Goal: Task Accomplishment & Management: Use online tool/utility

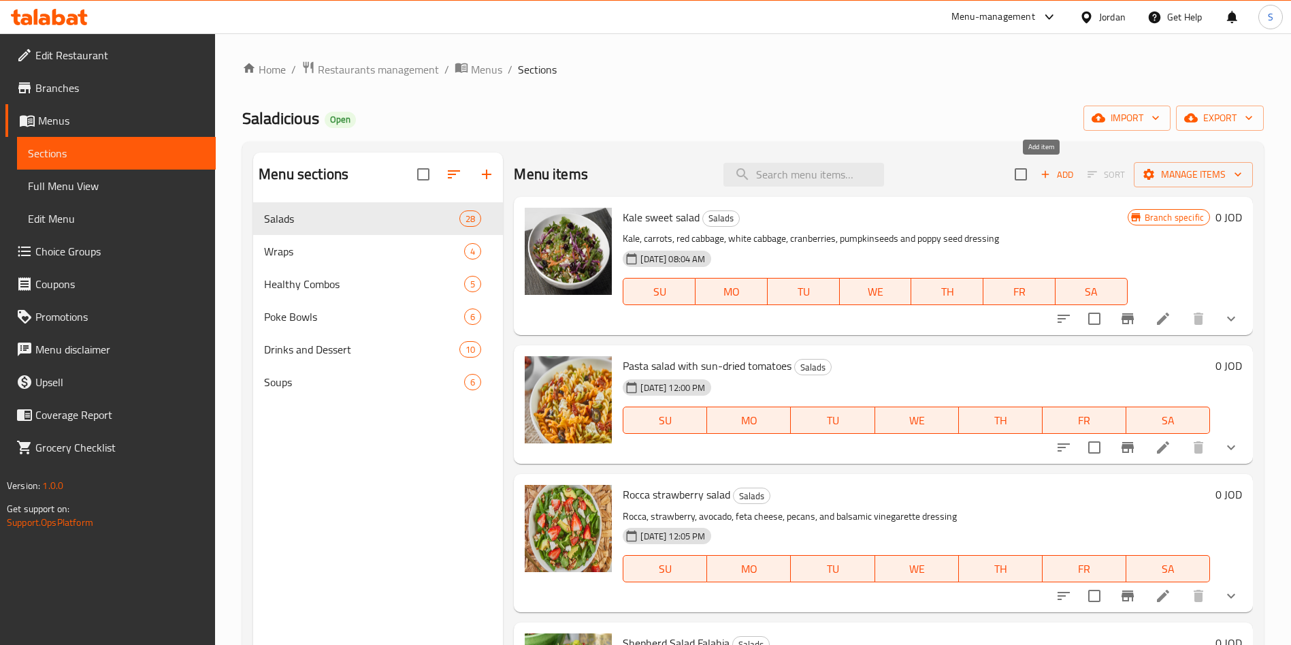
click at [1048, 171] on span "Add" at bounding box center [1057, 175] width 37 height 16
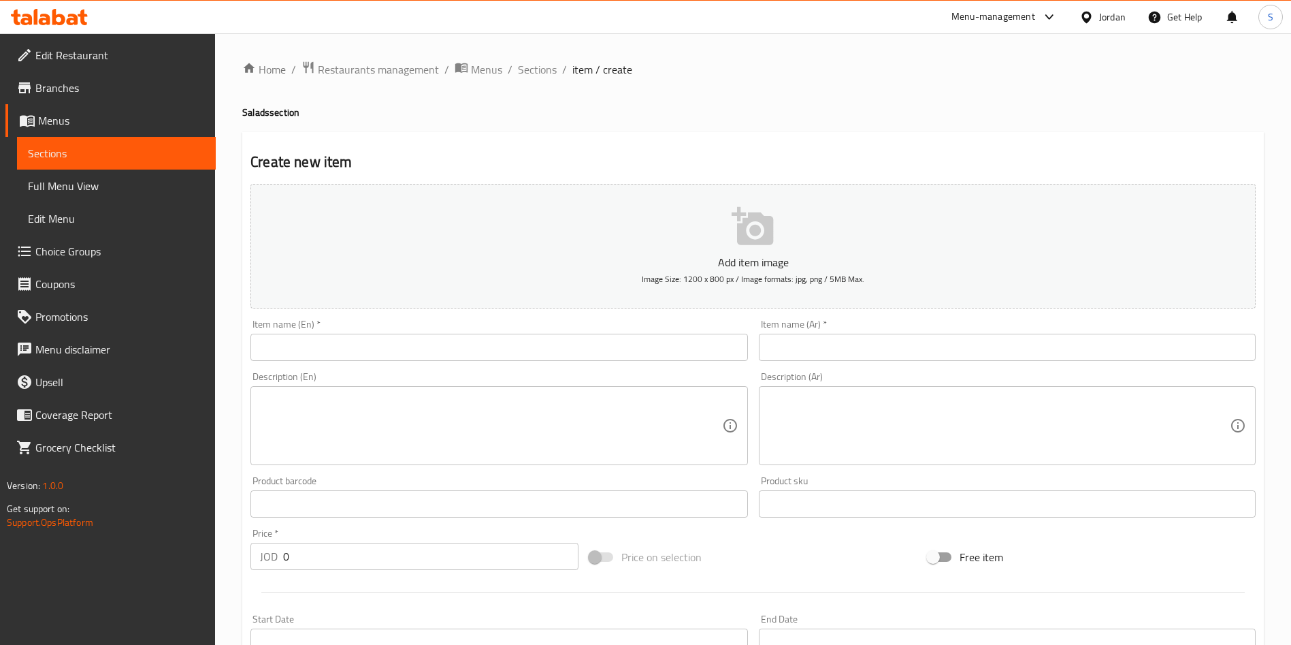
click at [351, 349] on input "text" at bounding box center [499, 347] width 497 height 27
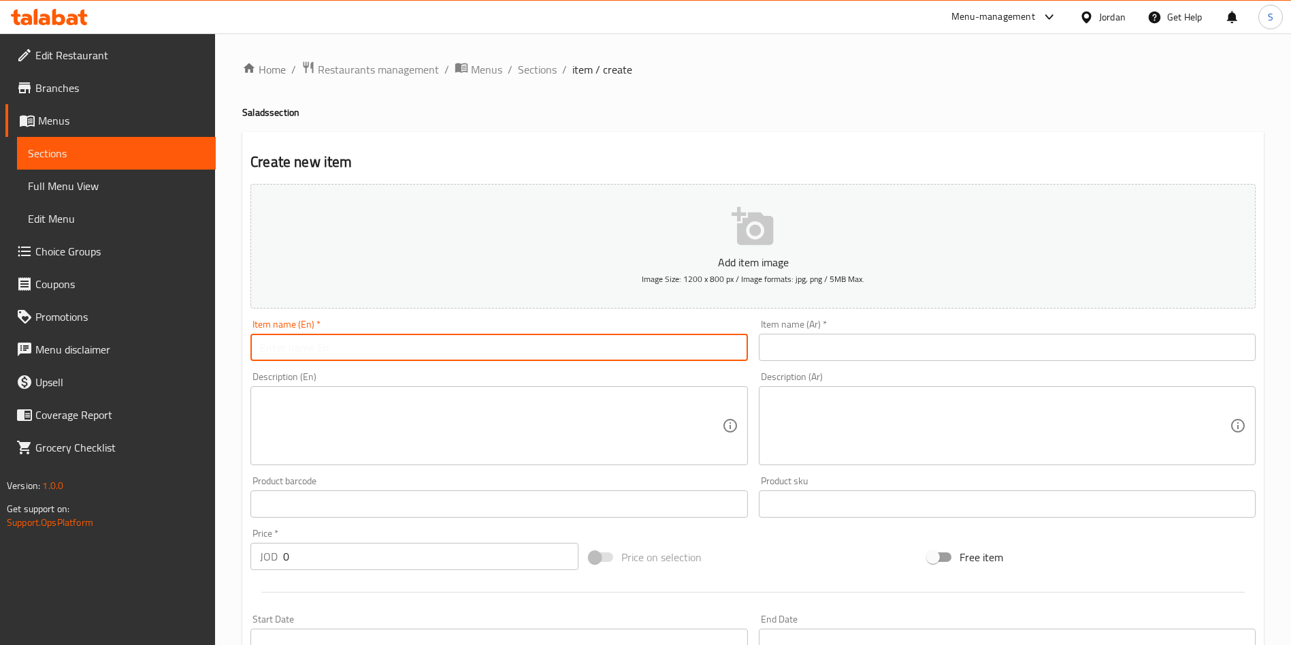
paste input "Beet and apple salad"
type input "Beet and apple salad"
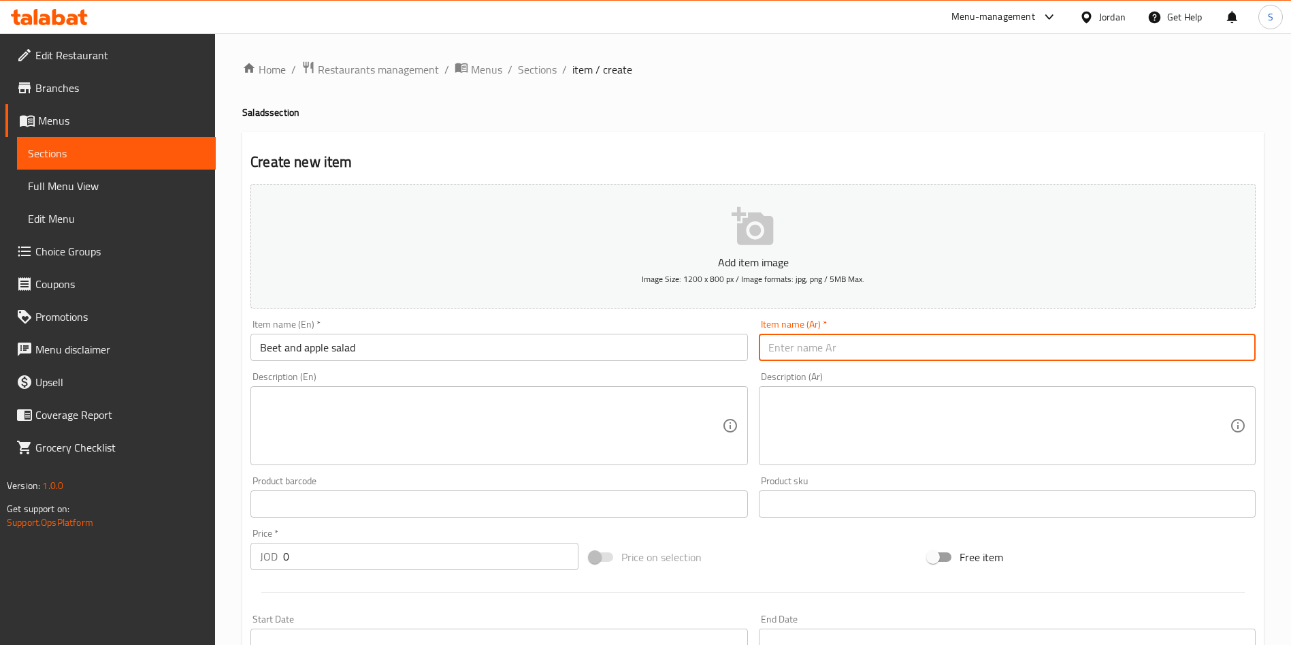
click at [952, 347] on input "text" at bounding box center [1007, 347] width 497 height 27
paste input "سلطة الشمندر والتفاح"
type input "سلطة الشمندر والتفاح"
click at [447, 453] on textarea at bounding box center [491, 425] width 462 height 65
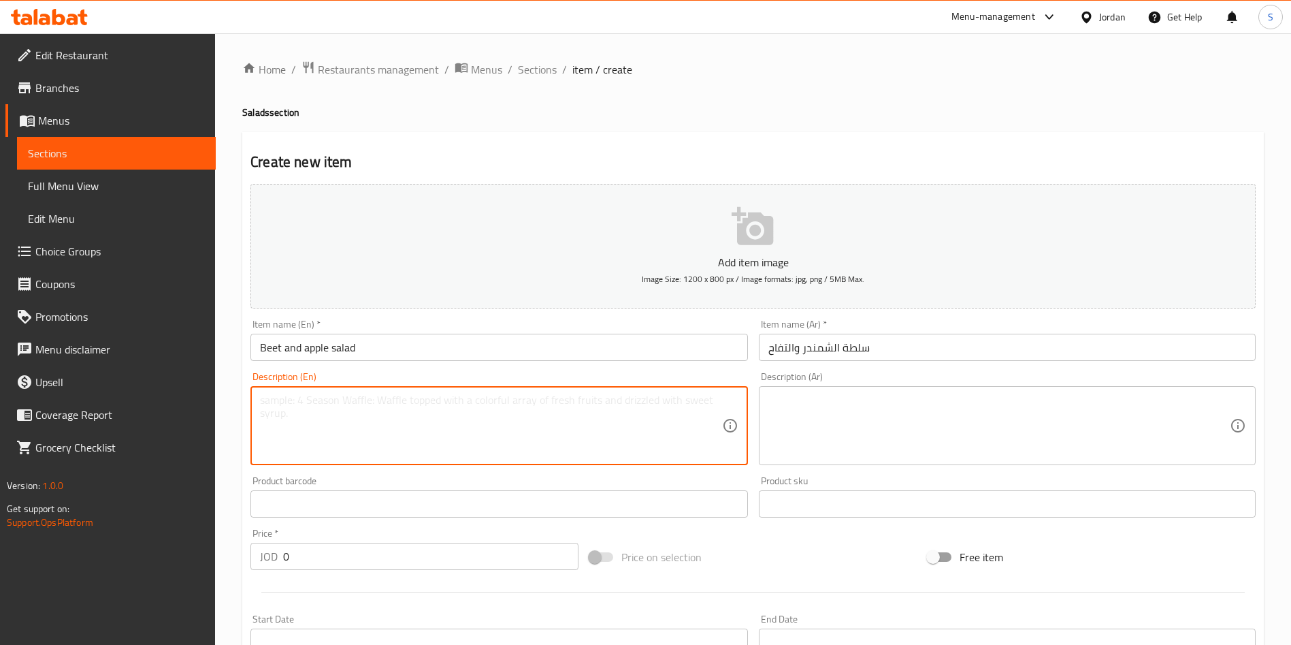
paste textarea "Rocca base,Beetroot, green apple, garnished with cilantro and flax seeds. With …"
drag, startPoint x: 447, startPoint y: 431, endPoint x: 23, endPoint y: 297, distance: 444.2
click at [10, 302] on div "Edit Restaurant Branches Menus Sections Full Menu View Edit Menu Choice Groups …" at bounding box center [645, 497] width 1291 height 929
type textarea "Rocca base,Beetroot, green apple, garnished with cilantro and flax seeds. With …"
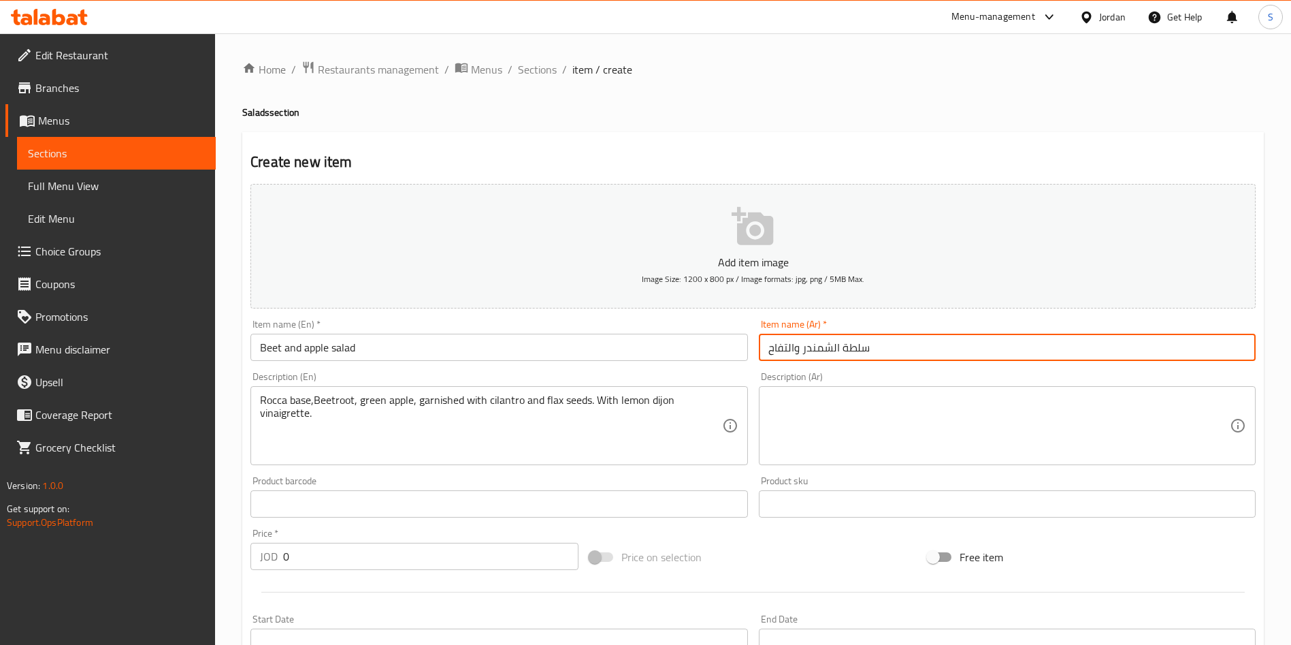
click at [915, 352] on input "سلطة الشمندر والتفاح" at bounding box center [1007, 347] width 497 height 27
click at [903, 398] on textarea at bounding box center [1000, 425] width 462 height 65
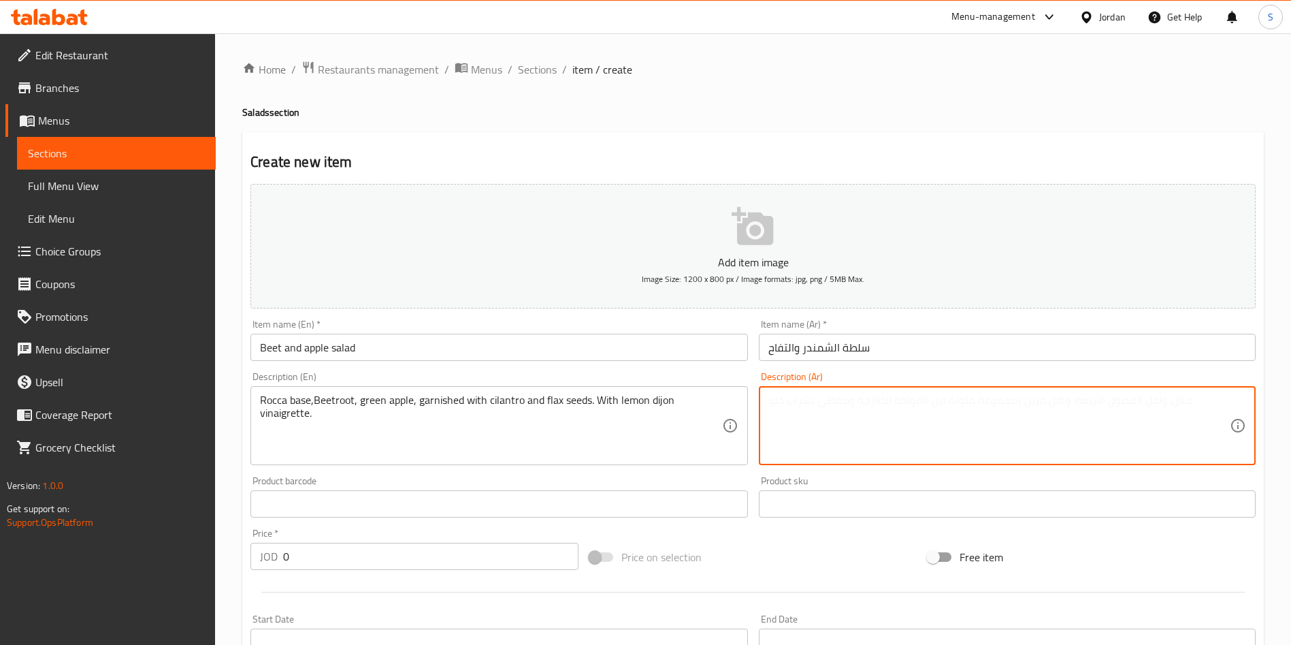
paste textarea "[PERSON_NAME]، [PERSON_NAME]، تفاح أخضر، مُزيّنة بكزبرة وبذور الكتان. مع [PERSO…"
drag, startPoint x: 1151, startPoint y: 400, endPoint x: 1144, endPoint y: 396, distance: 7.6
click at [1144, 396] on textarea "[PERSON_NAME]، [PERSON_NAME]، تفاح أخضر، مُزيّنة بكزبرة وبذور الكتان. مع [PERSO…" at bounding box center [1000, 425] width 462 height 65
drag, startPoint x: 1146, startPoint y: 397, endPoint x: 1151, endPoint y: 403, distance: 8.2
click at [1146, 398] on textarea "[PERSON_NAME]، [PERSON_NAME]، تفاح أخضر، مُزيّنة بكزبرة وبذور الكتان. مع [PERSO…" at bounding box center [1000, 425] width 462 height 65
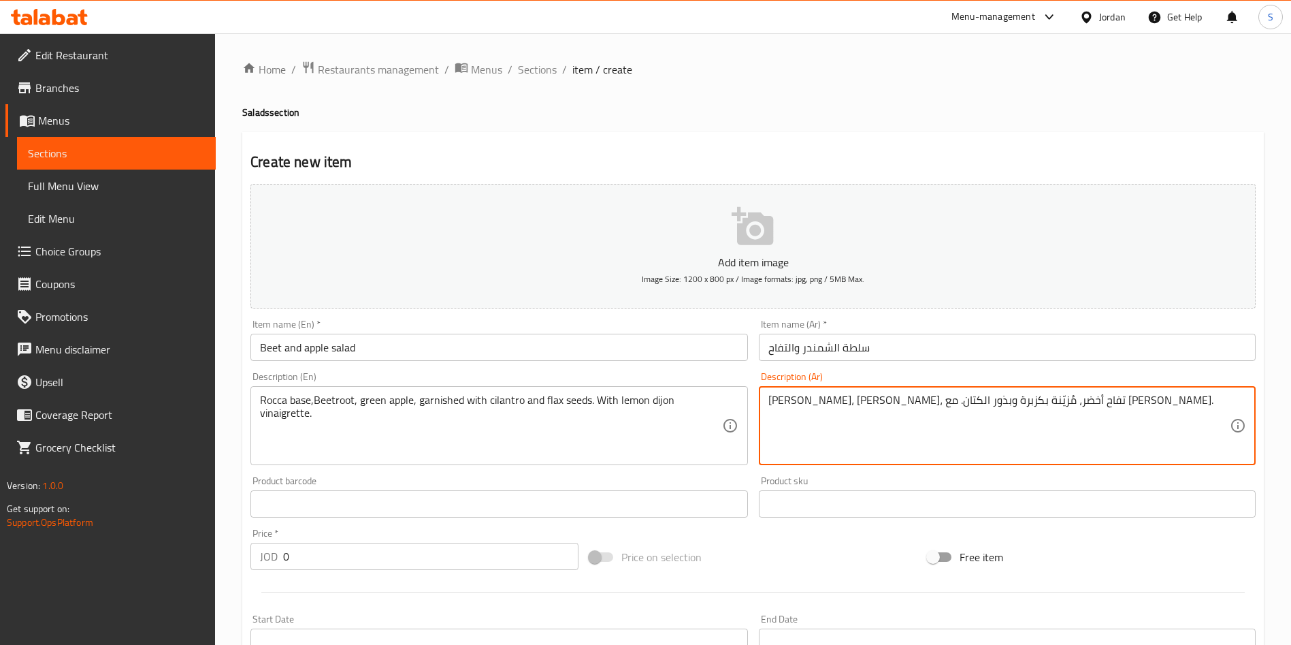
click at [1151, 409] on textarea "[PERSON_NAME]، [PERSON_NAME]، تفاح أخضر، مُزيّنة بكزبرة وبذور الكتان. مع [PERSO…" at bounding box center [1000, 425] width 462 height 65
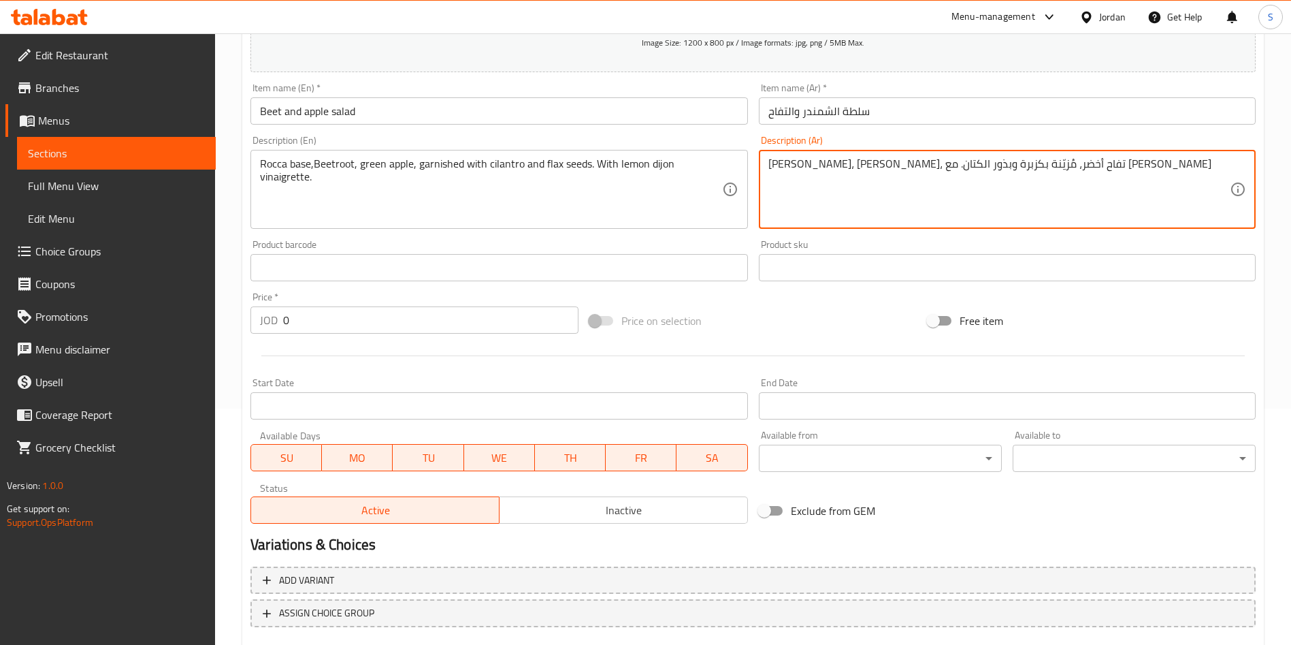
scroll to position [204, 0]
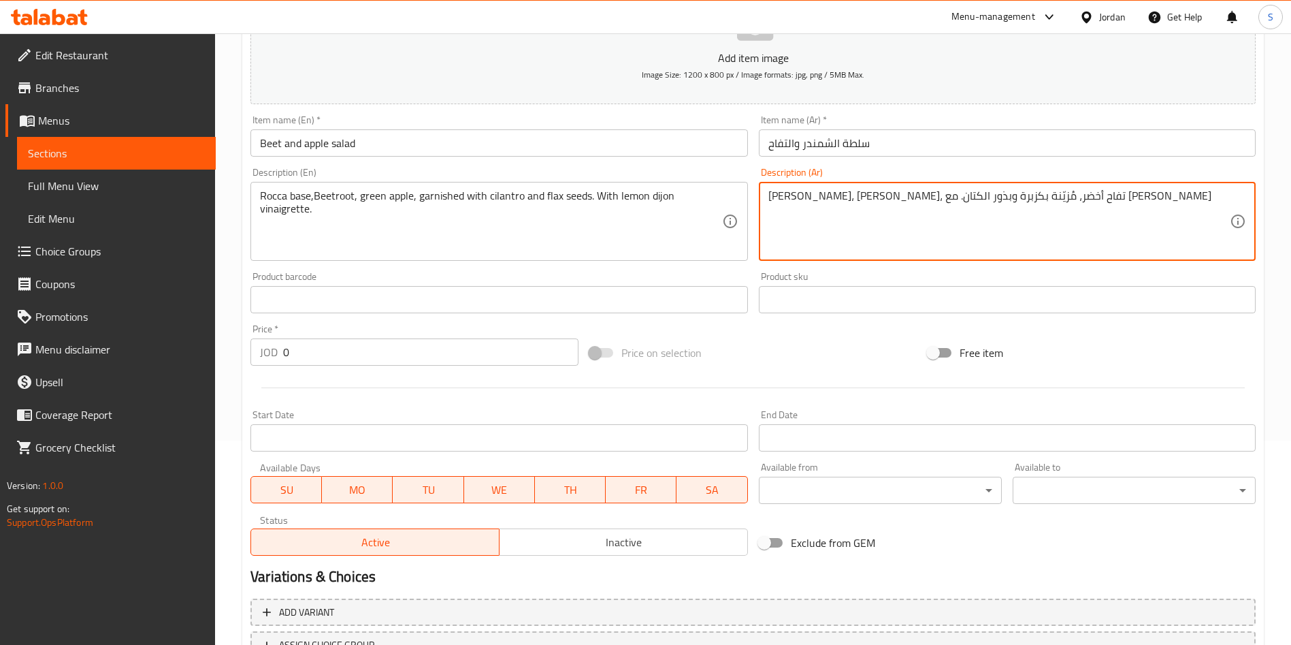
type textarea "[PERSON_NAME]، [PERSON_NAME]، تفاح أخضر، مُزيّنة بكزبرة وبذور الكتان. مع [PERSO…"
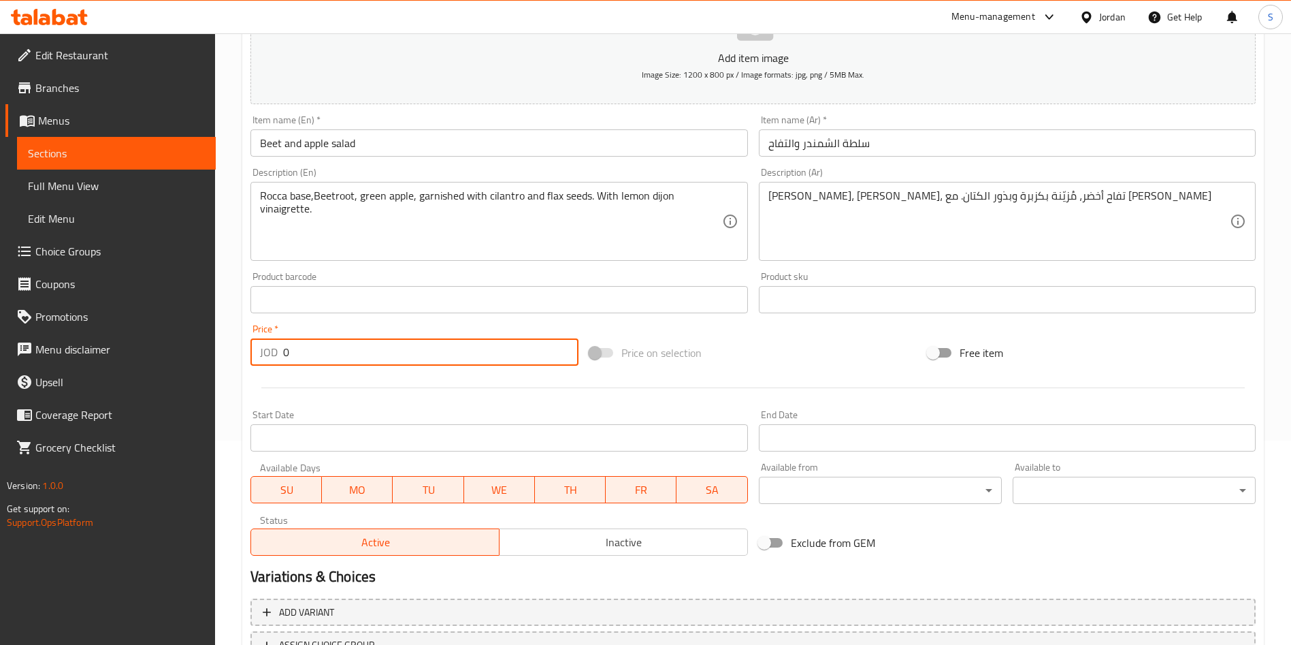
click at [347, 355] on input "0" at bounding box center [430, 351] width 295 height 27
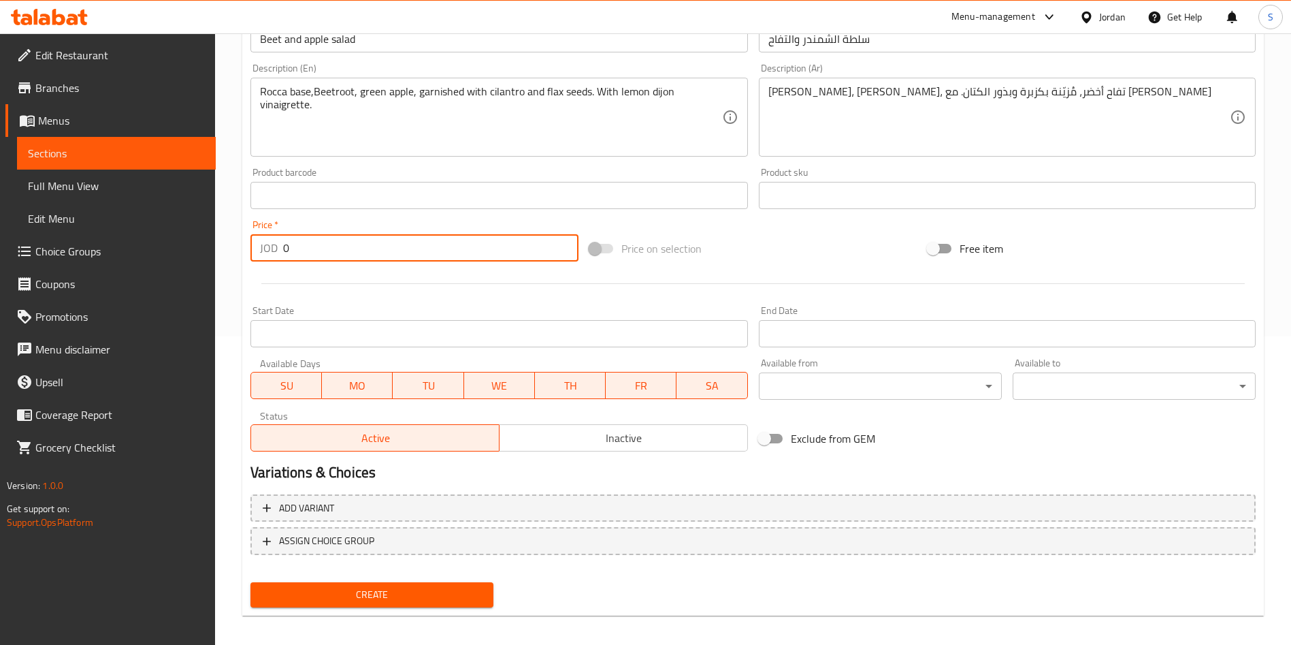
scroll to position [317, 0]
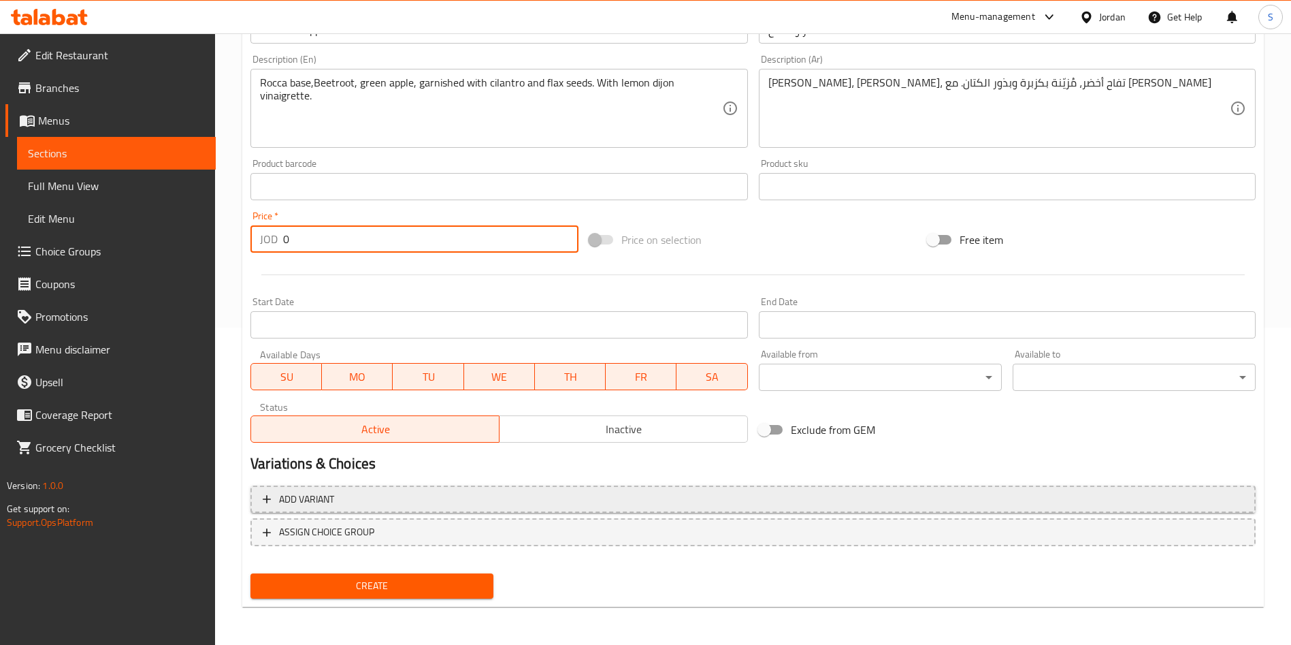
click at [432, 504] on span "Add variant" at bounding box center [753, 499] width 981 height 17
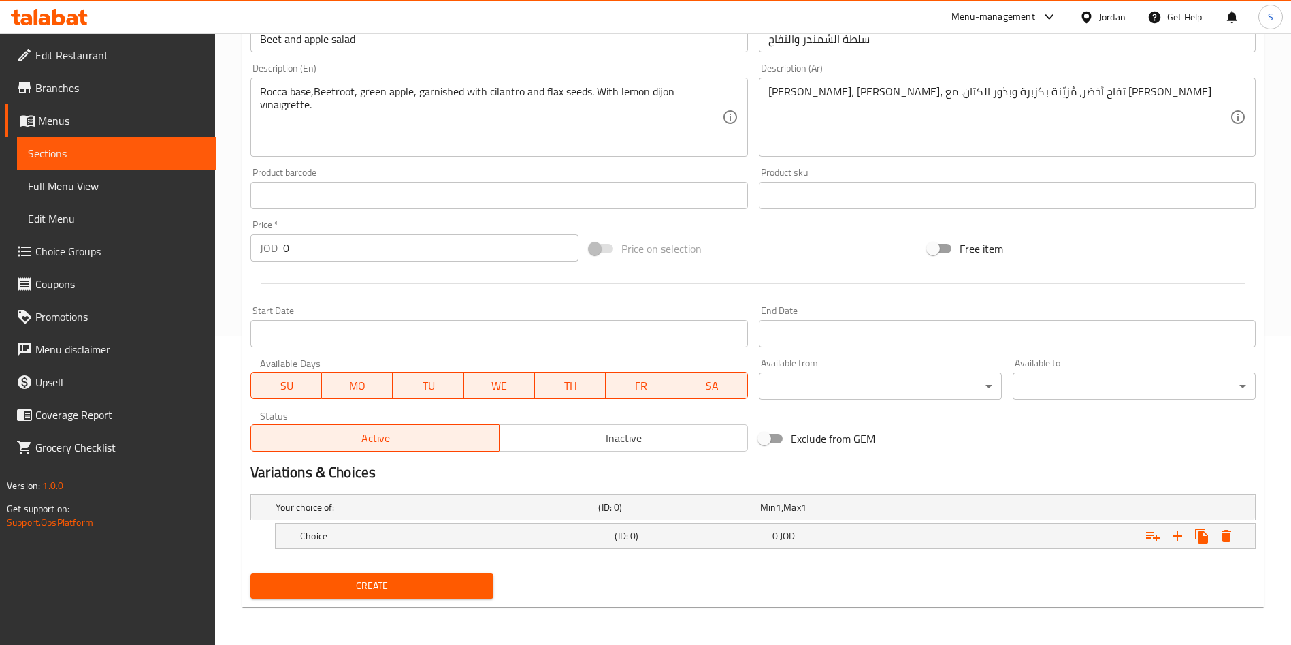
scroll to position [308, 0]
click at [443, 532] on h5 "Choice" at bounding box center [454, 536] width 309 height 14
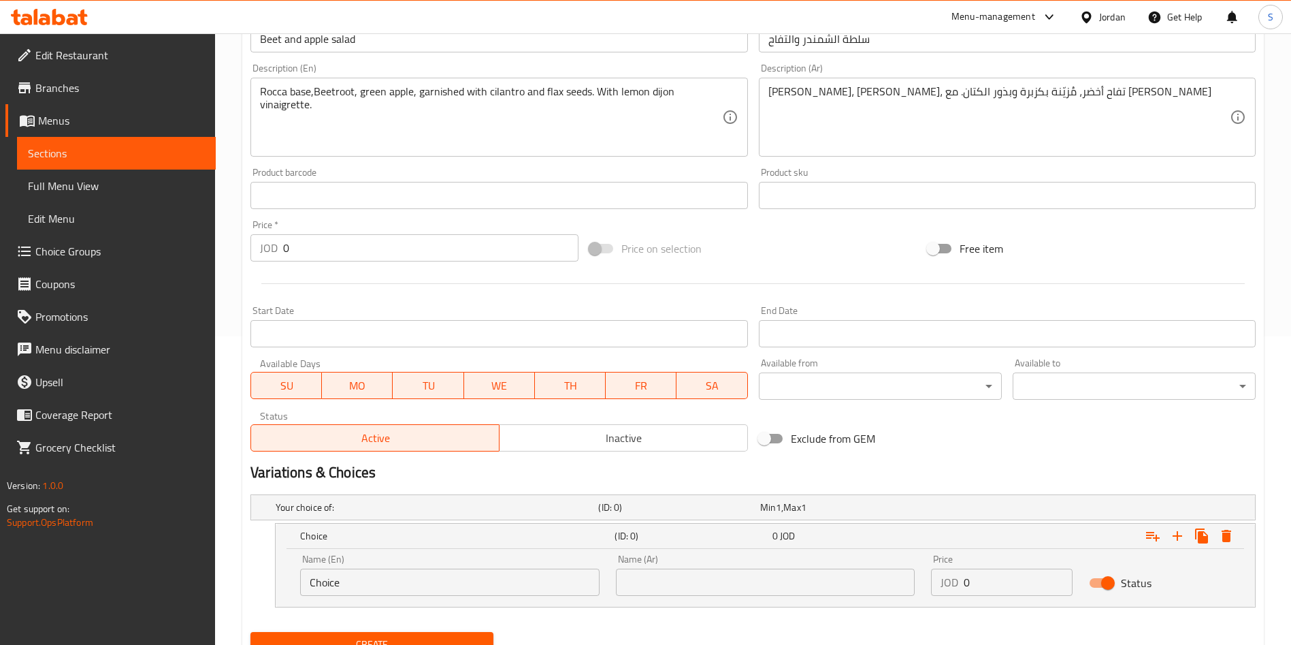
click at [477, 489] on div "Your choice of: (ID: 0) Min 1 , Max 1 Name (En) Your choice of: Name (En) Name …" at bounding box center [753, 558] width 1016 height 138
click at [430, 503] on h5 "Your choice of:" at bounding box center [434, 507] width 317 height 14
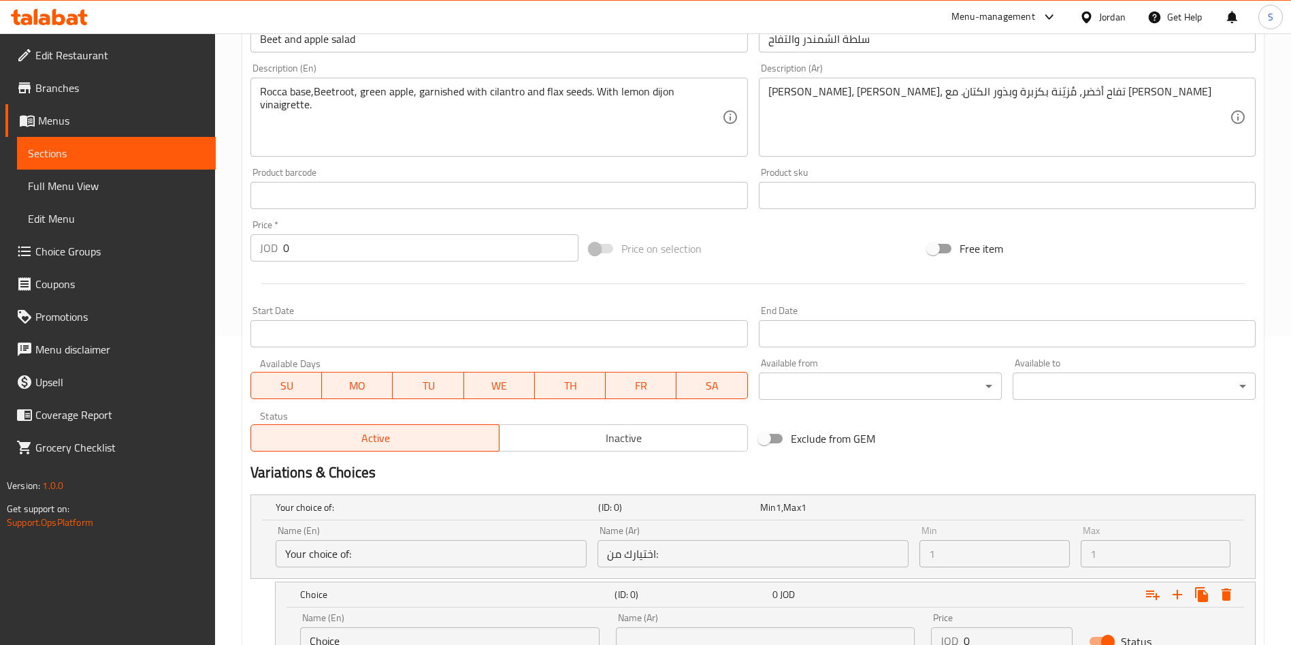
scroll to position [425, 0]
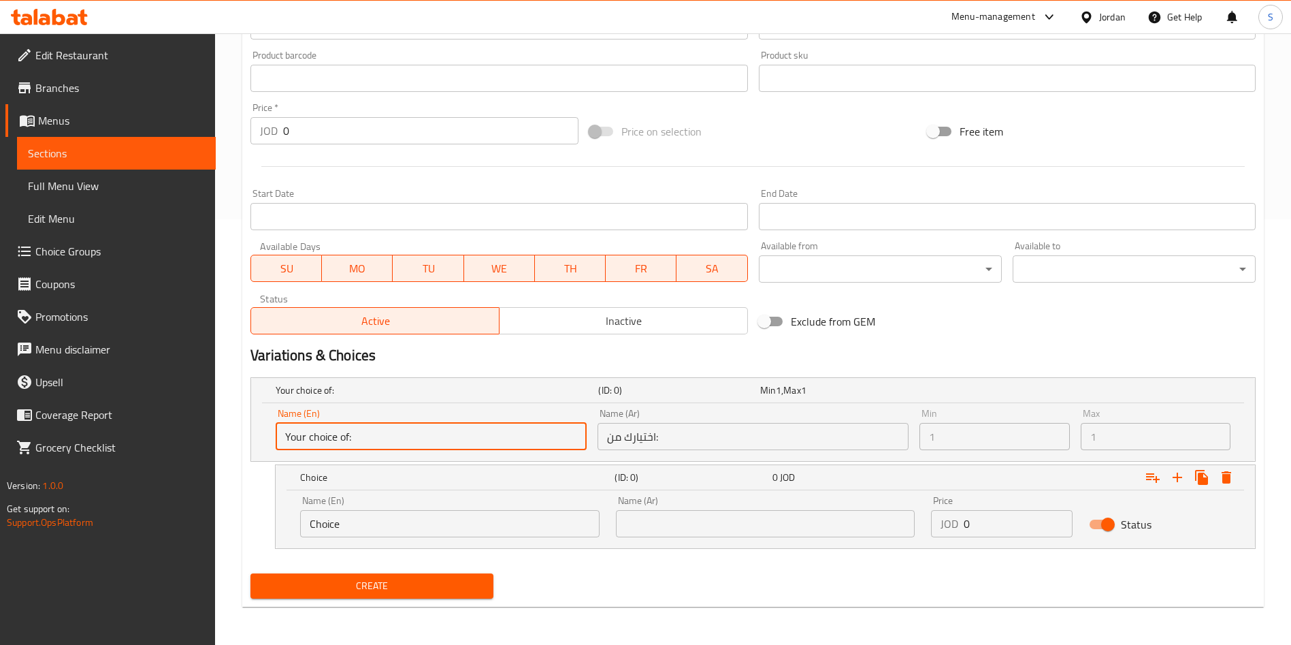
click at [404, 439] on input "Your choice of:" at bounding box center [431, 436] width 311 height 27
click at [397, 439] on input "Your choice of:" at bounding box center [431, 436] width 311 height 27
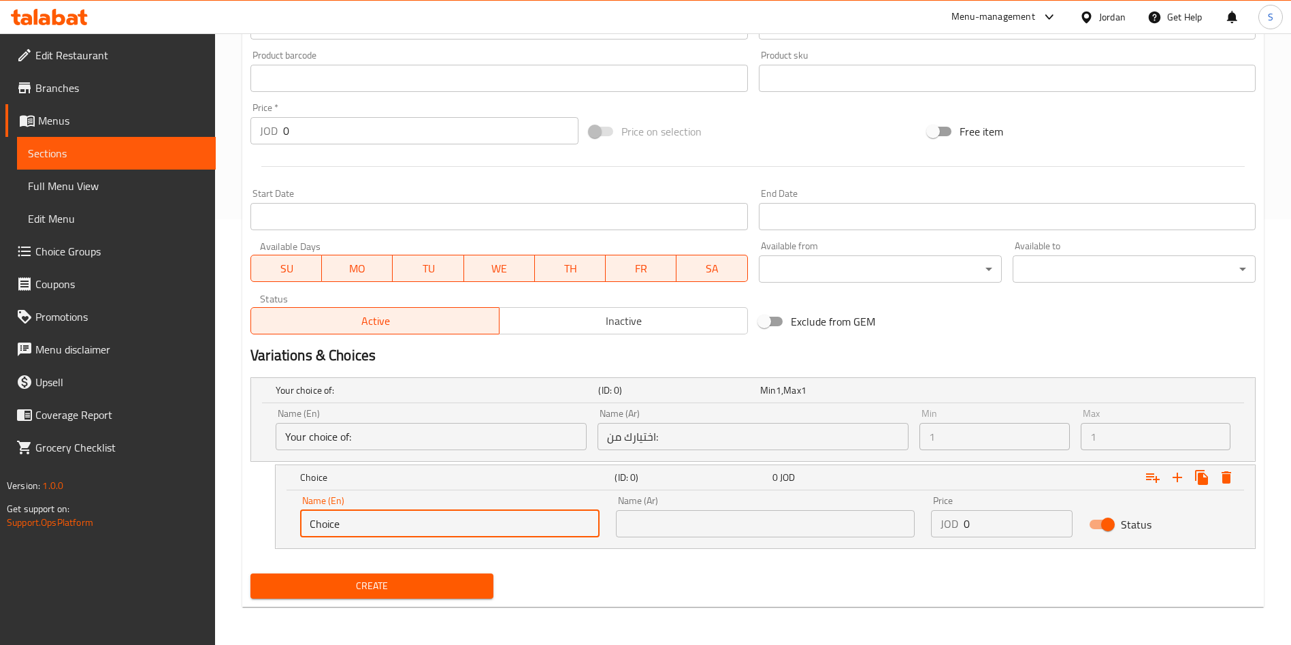
click at [376, 519] on input "Choice" at bounding box center [450, 523] width 300 height 27
drag, startPoint x: 376, startPoint y: 519, endPoint x: 244, endPoint y: 521, distance: 132.8
click at [244, 521] on div "Create new item Add item image Image Size: 1200 x 800 px / Image formats: jpg, …" at bounding box center [753, 157] width 1022 height 900
type input "Small"
click at [669, 521] on input "text" at bounding box center [766, 523] width 300 height 27
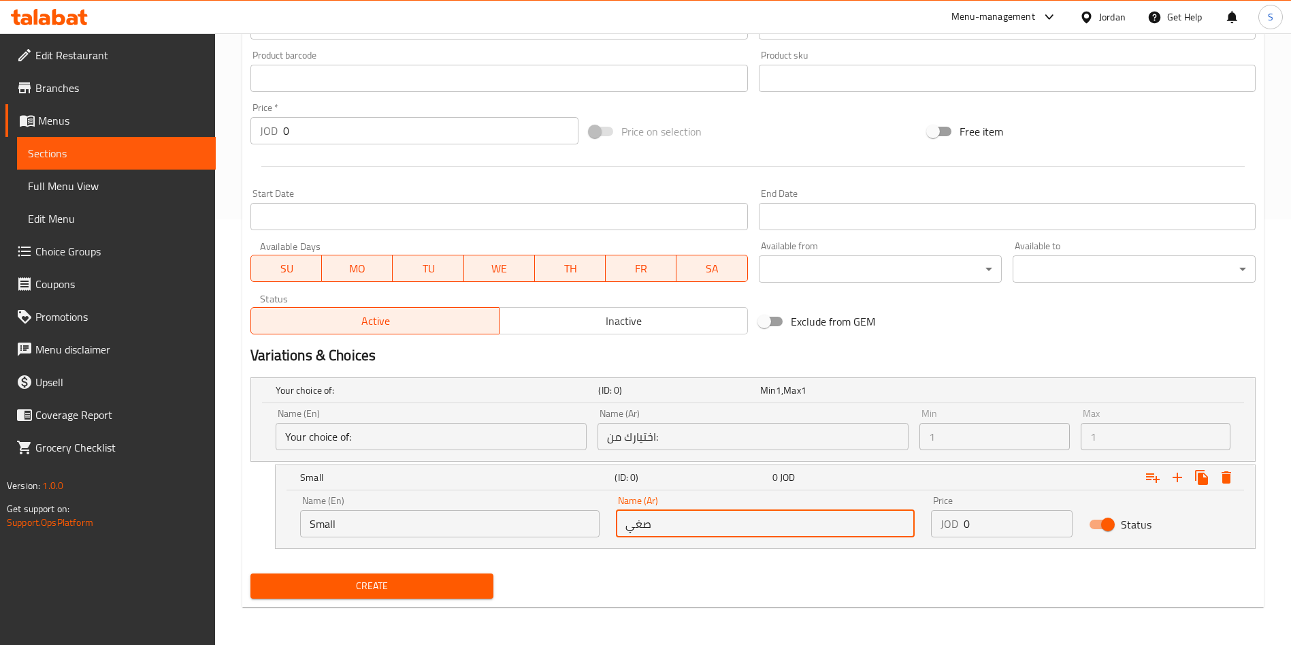
type input "صغير"
click at [801, 570] on div "Create" at bounding box center [753, 586] width 1016 height 36
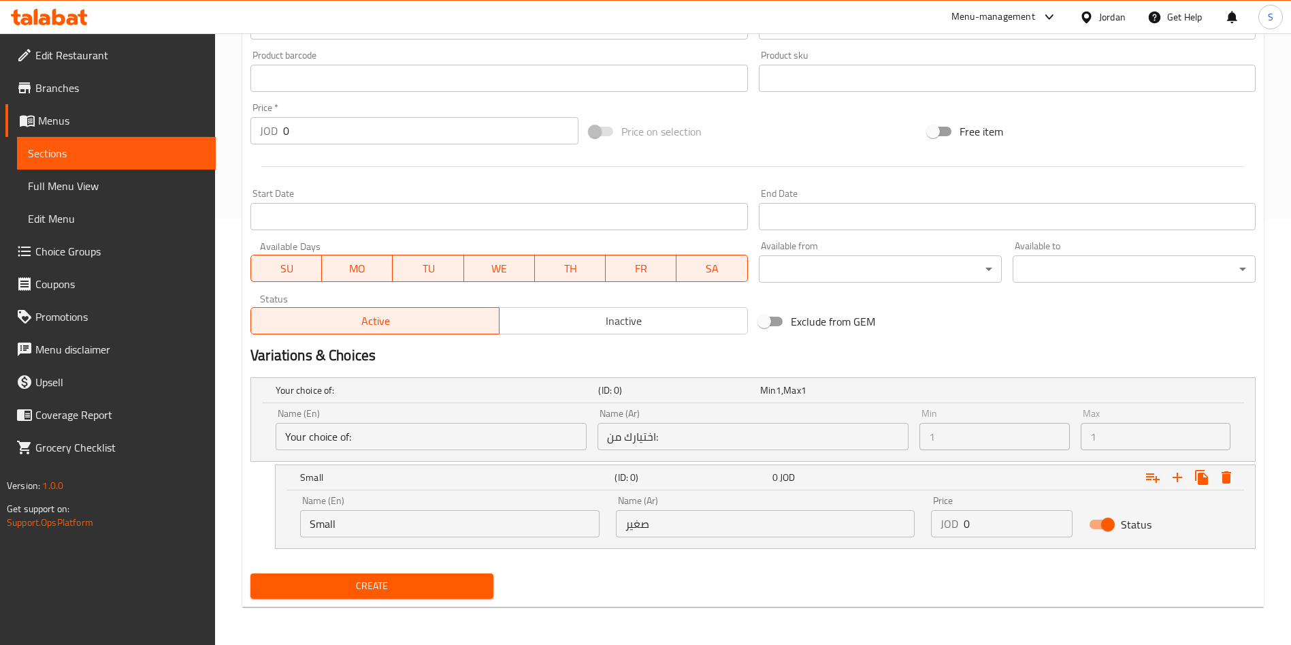
click at [743, 524] on input "صغير" at bounding box center [766, 523] width 300 height 27
drag, startPoint x: 1001, startPoint y: 531, endPoint x: 918, endPoint y: 531, distance: 83.7
click at [918, 531] on div "Name (En) Small Name (En) Name (Ar) صغير Name (Ar) Price JOD 0 Price Status" at bounding box center [765, 516] width 947 height 58
type input "5"
click at [1174, 476] on icon "Expand" at bounding box center [1178, 477] width 16 height 16
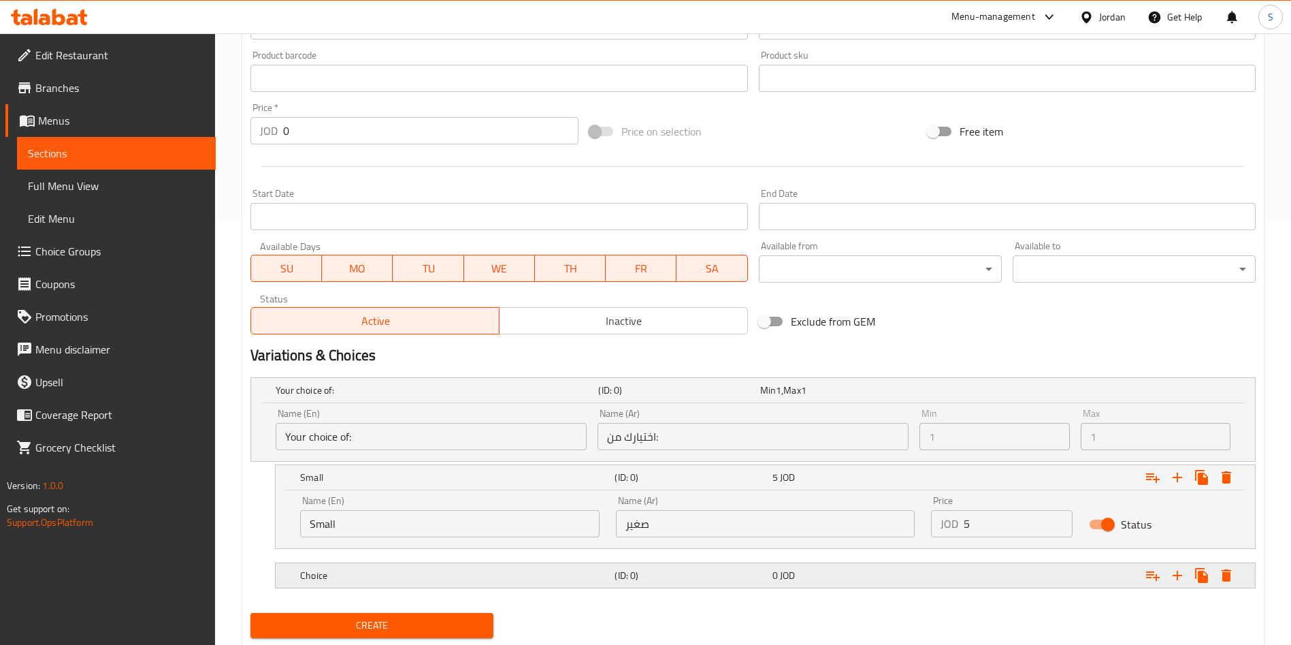
click at [416, 578] on h5 "Choice" at bounding box center [454, 575] width 309 height 14
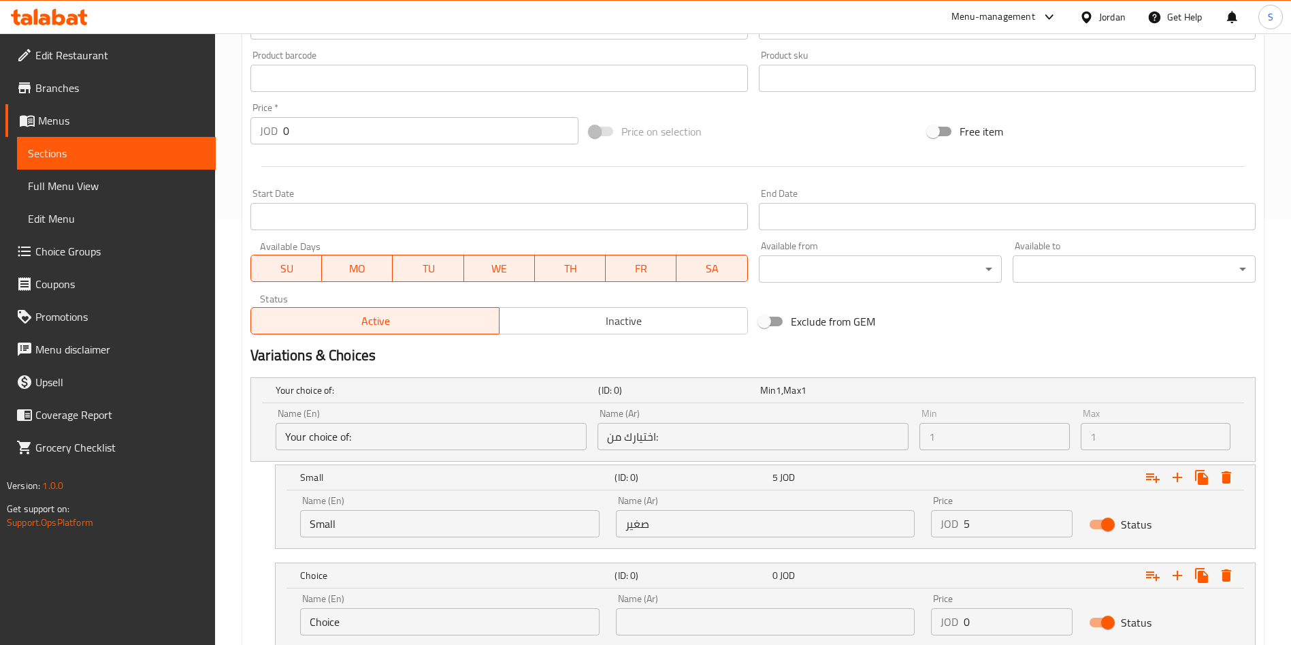
click at [402, 615] on input "Choice" at bounding box center [450, 621] width 300 height 27
type input "/"
click at [735, 604] on div "Name (Ar) Name (Ar)" at bounding box center [766, 615] width 300 height 42
click at [736, 611] on input "text" at bounding box center [766, 621] width 300 height 27
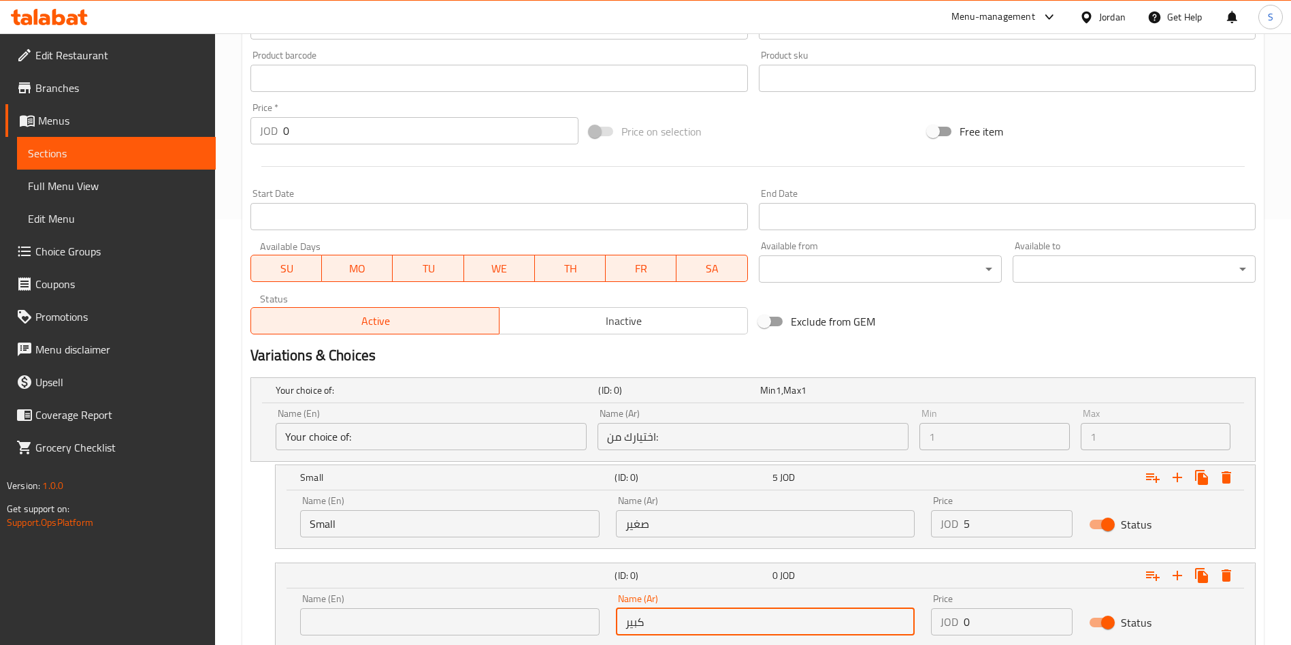
type input "كبير"
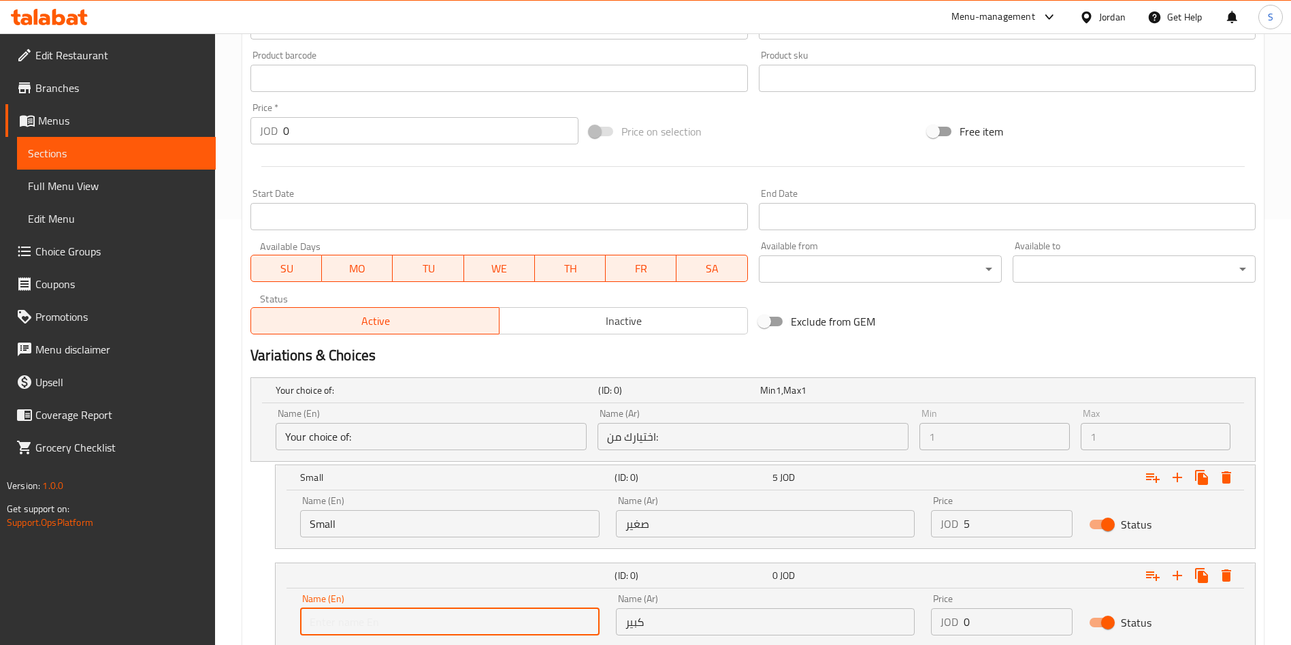
click at [394, 619] on input "text" at bounding box center [450, 621] width 300 height 27
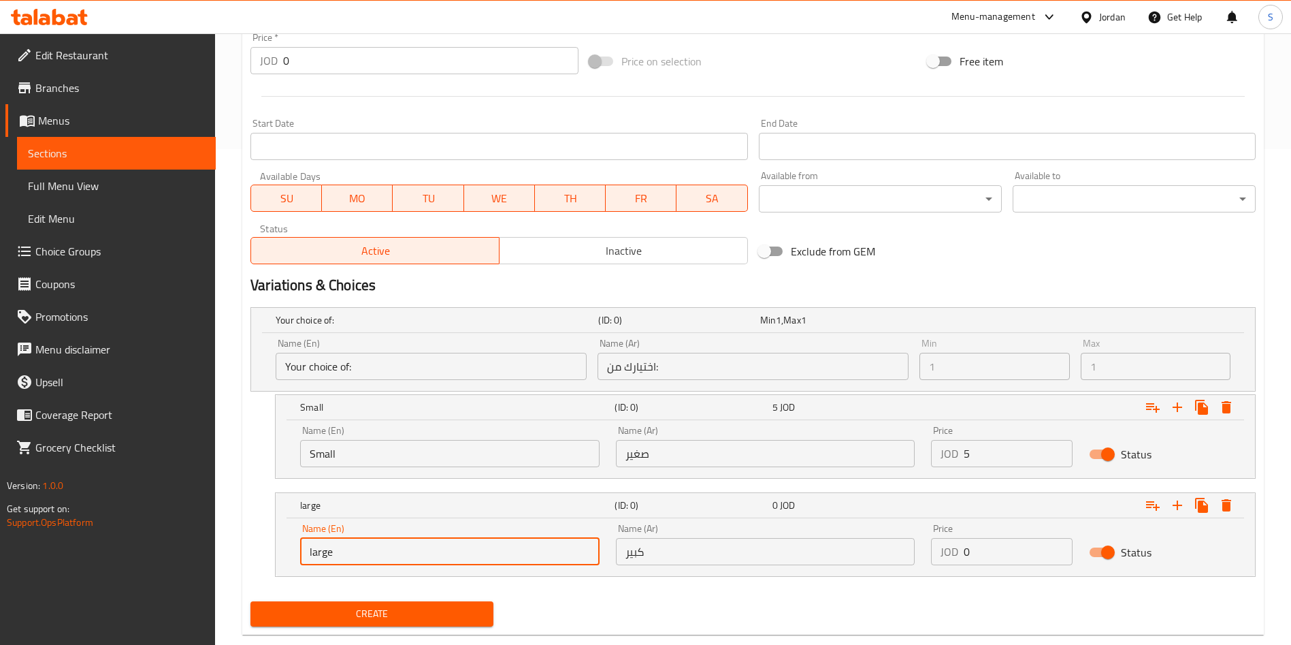
scroll to position [524, 0]
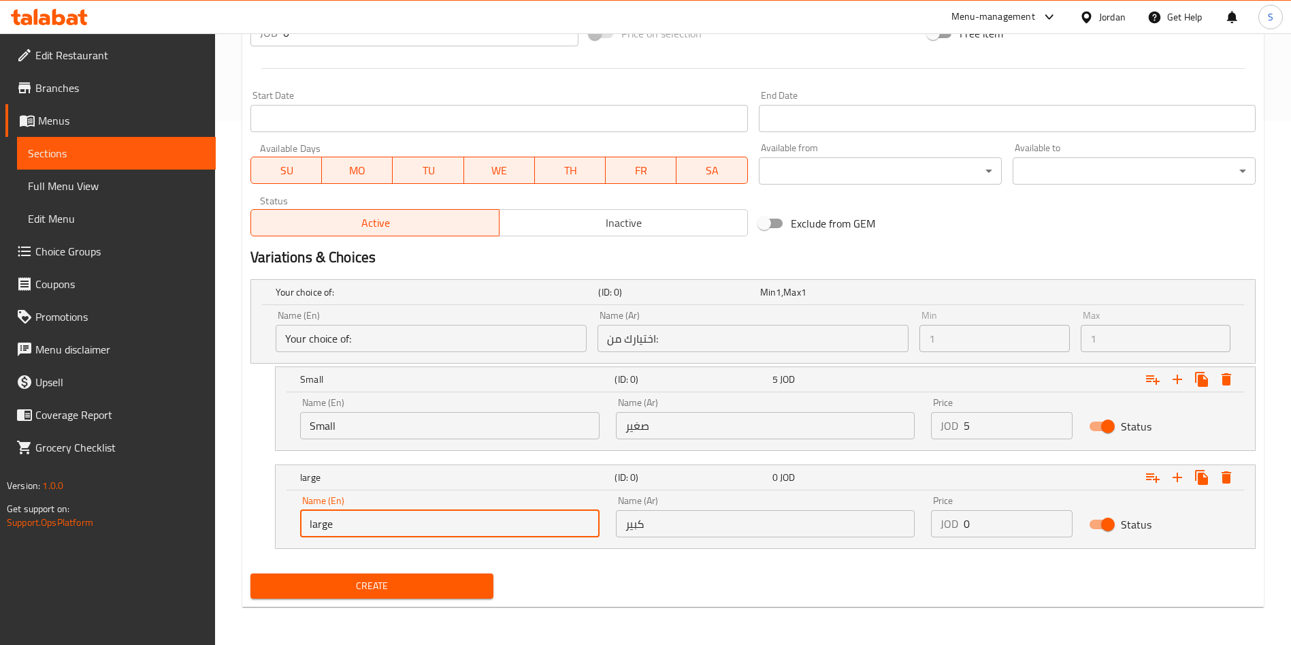
type input "large"
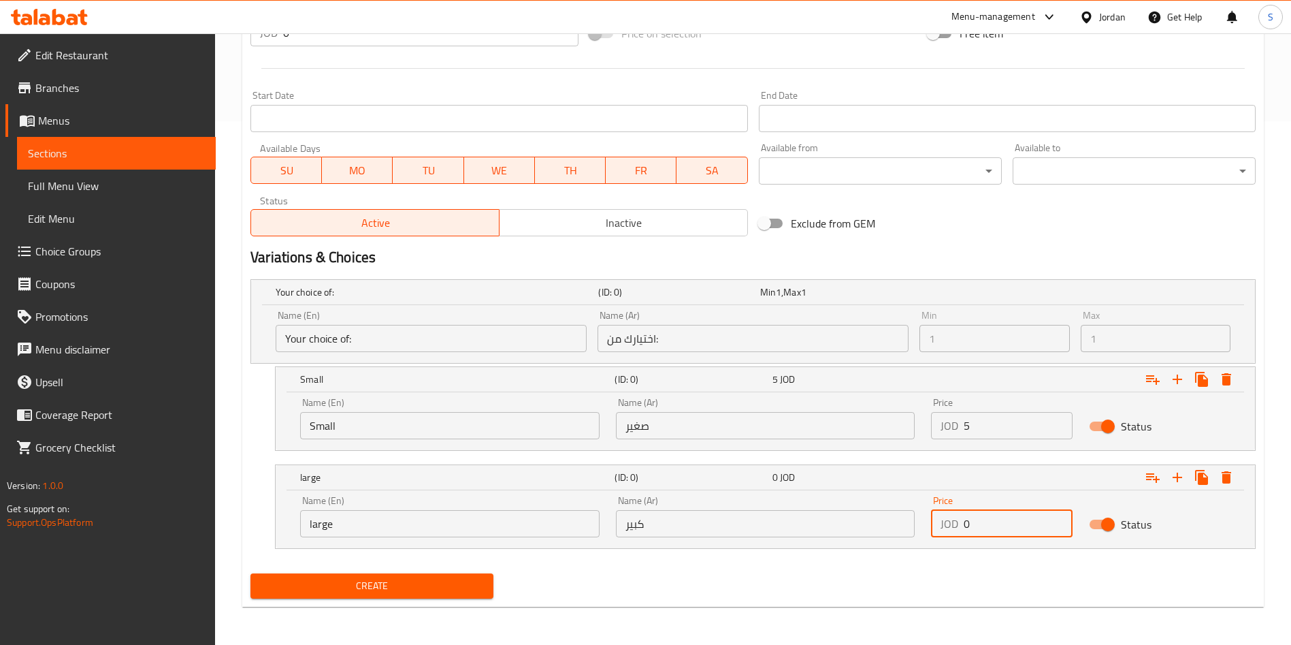
click at [967, 523] on input "0" at bounding box center [1018, 523] width 109 height 27
drag, startPoint x: 964, startPoint y: 513, endPoint x: 981, endPoint y: 519, distance: 17.9
click at [981, 519] on input "0" at bounding box center [1018, 523] width 109 height 27
type input "7"
drag, startPoint x: 414, startPoint y: 596, endPoint x: 455, endPoint y: 460, distance: 142.2
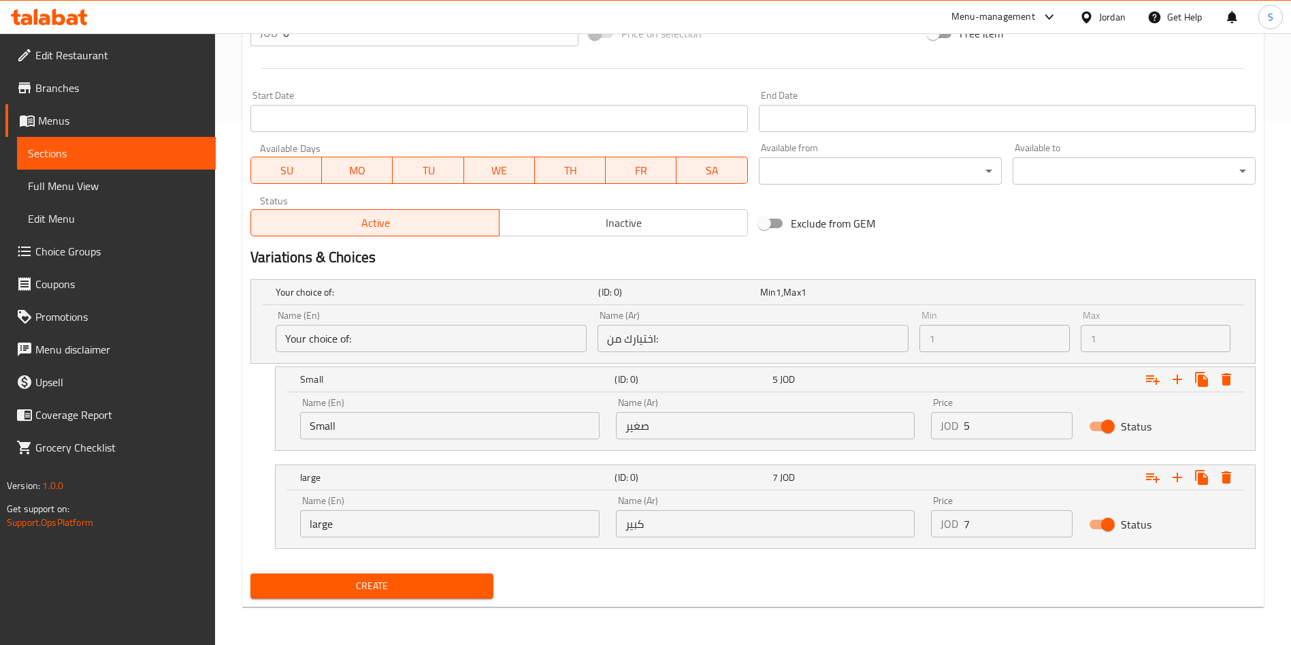
click at [451, 470] on div "Add item image Image Size: 1200 x 800 px / Image formats: jpg, png / 5MB Max. I…" at bounding box center [753, 129] width 1016 height 948
click at [392, 596] on button "Create" at bounding box center [372, 585] width 243 height 25
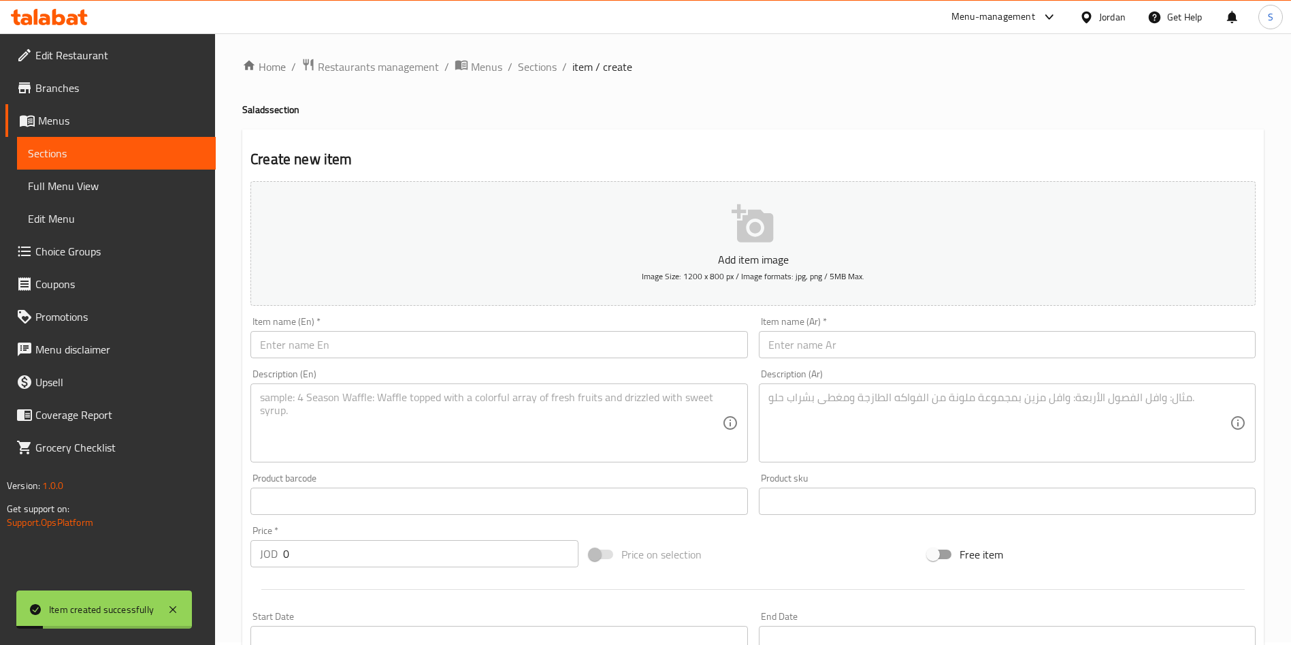
scroll to position [0, 0]
click at [534, 67] on span "Sections" at bounding box center [537, 69] width 39 height 16
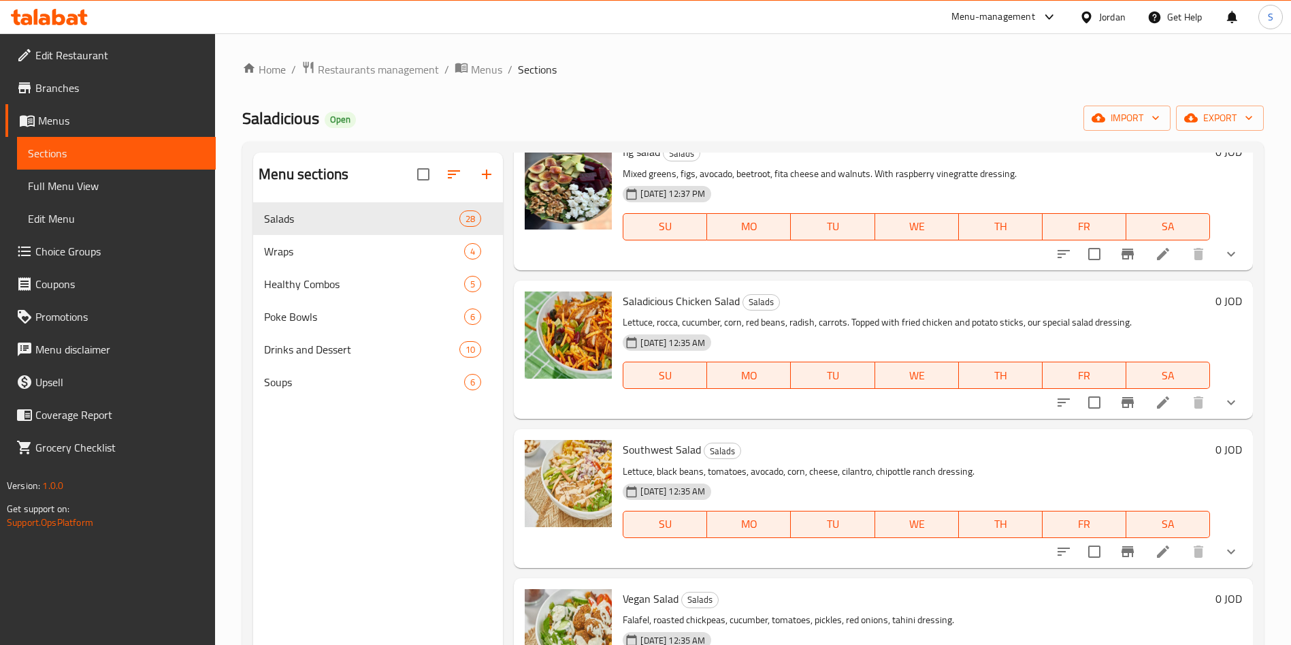
scroll to position [2553, 0]
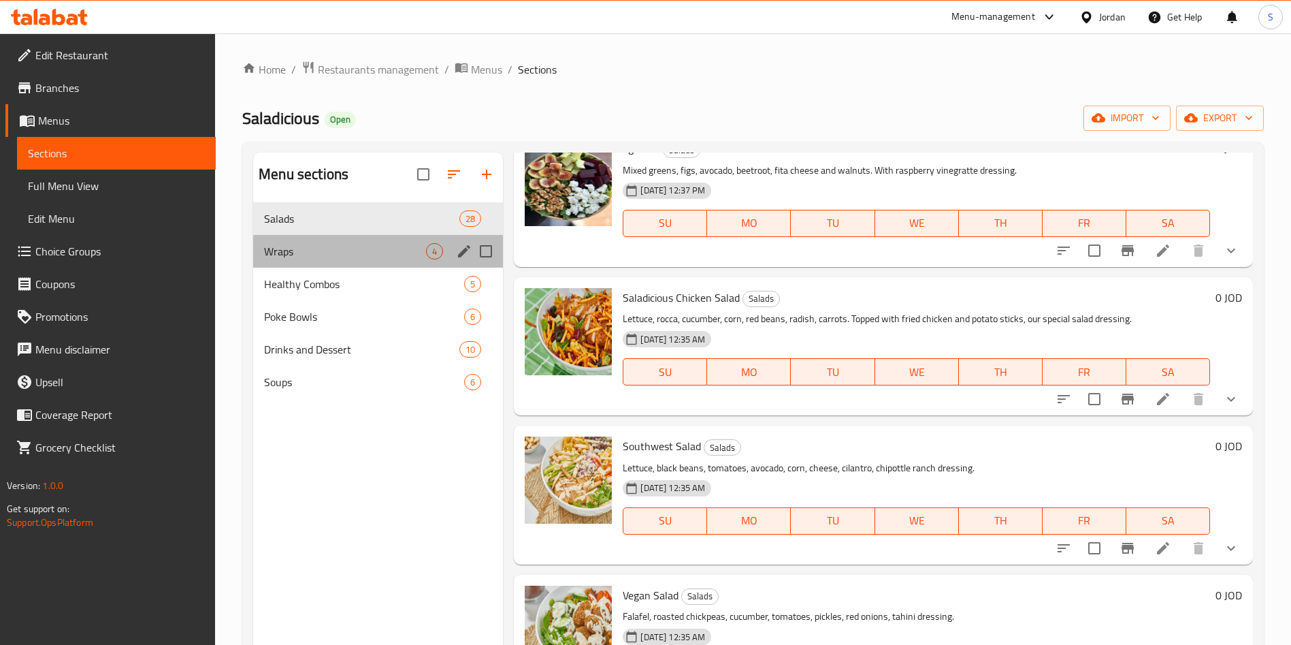
click at [304, 259] on div "Wraps 4" at bounding box center [378, 251] width 250 height 33
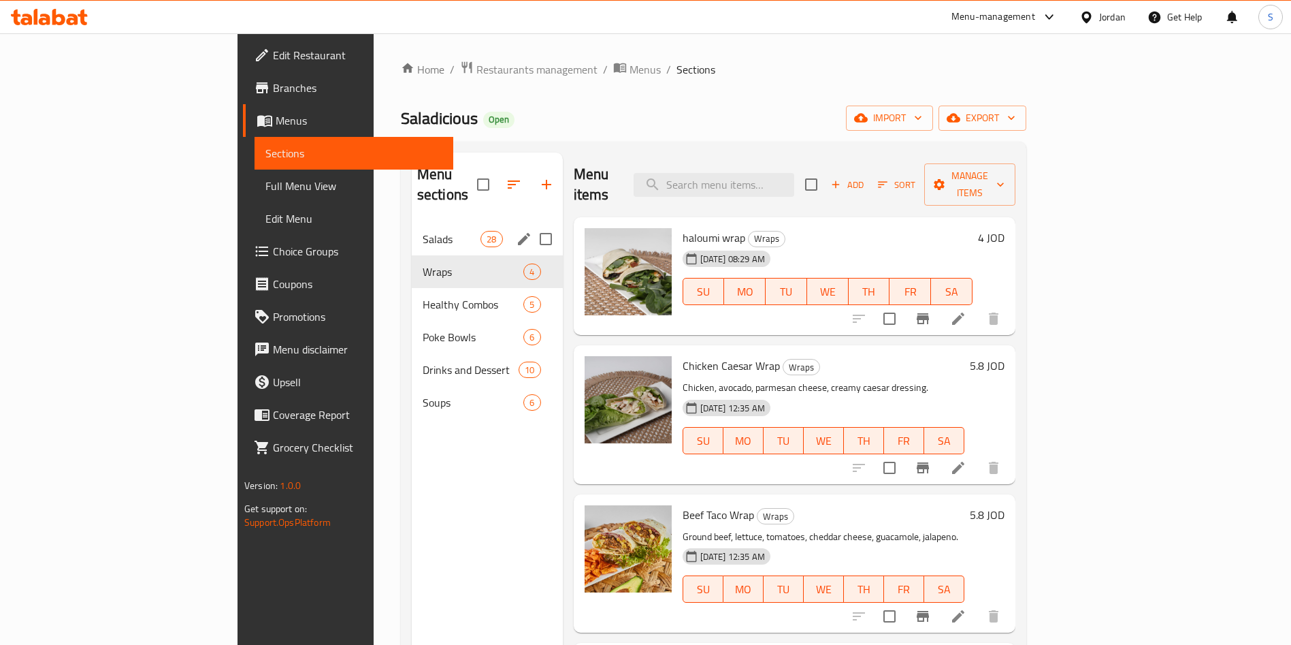
click at [412, 223] on div "Salads 28" at bounding box center [487, 239] width 151 height 33
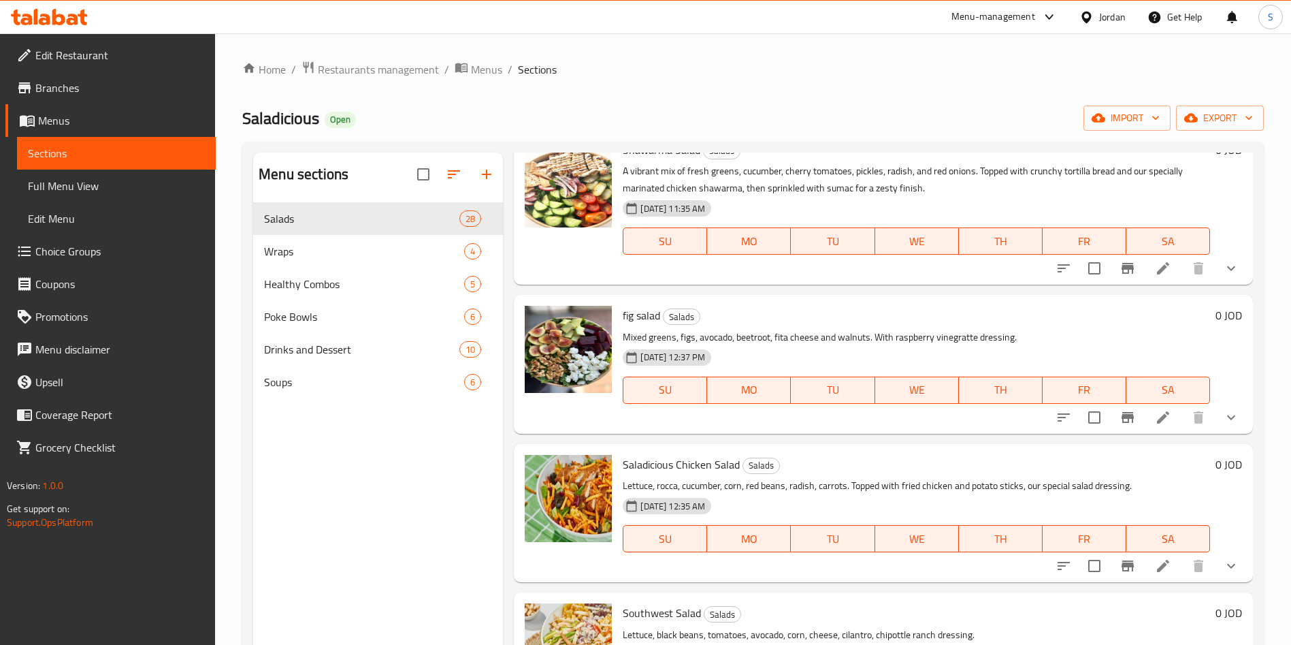
click at [80, 89] on span "Branches" at bounding box center [120, 88] width 170 height 16
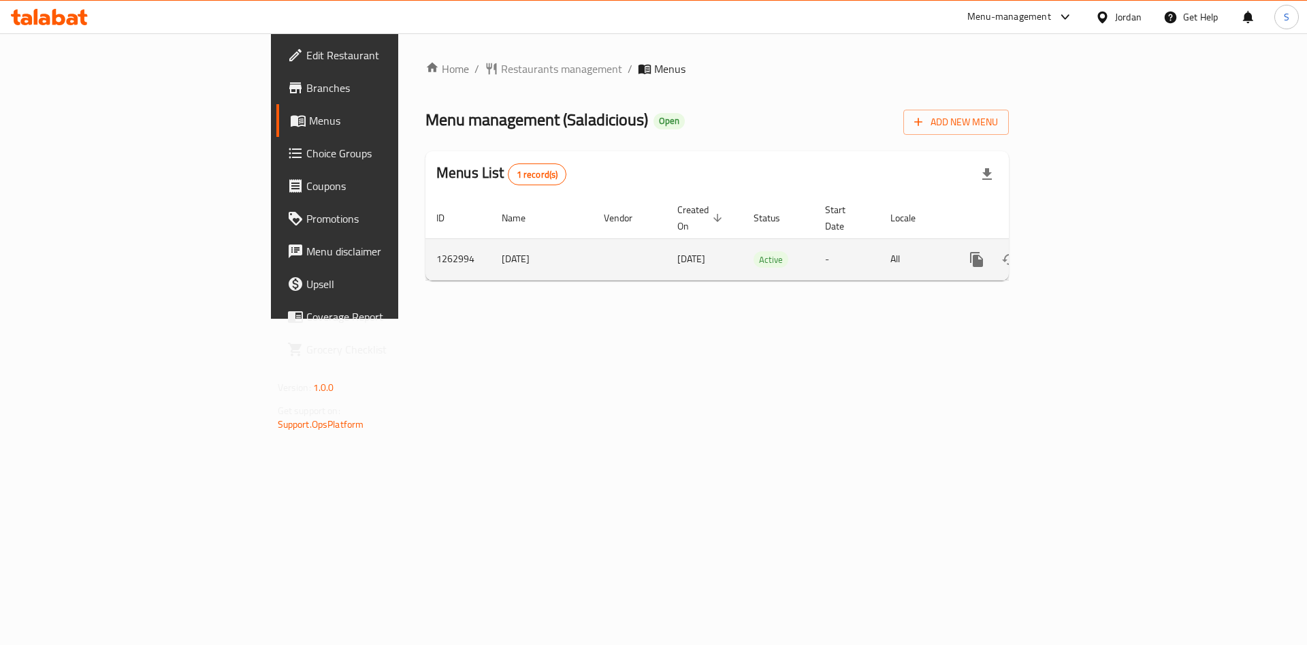
click at [1083, 251] on icon "enhanced table" at bounding box center [1075, 259] width 16 height 16
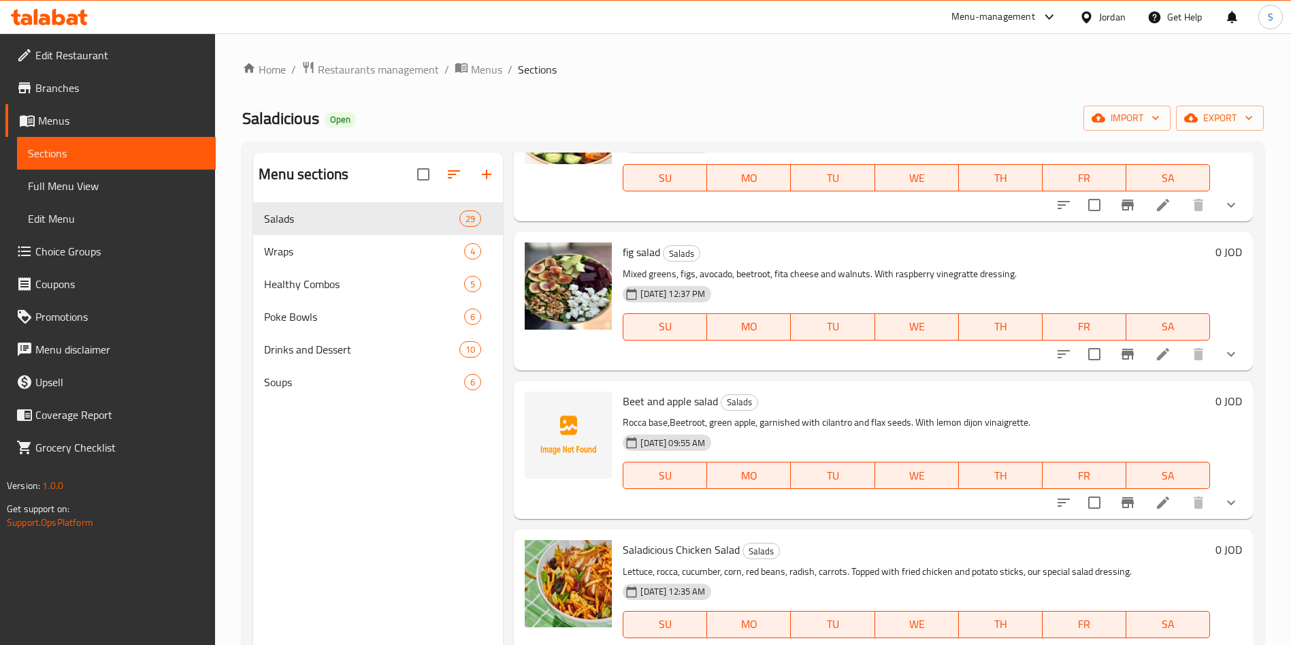
scroll to position [2349, 0]
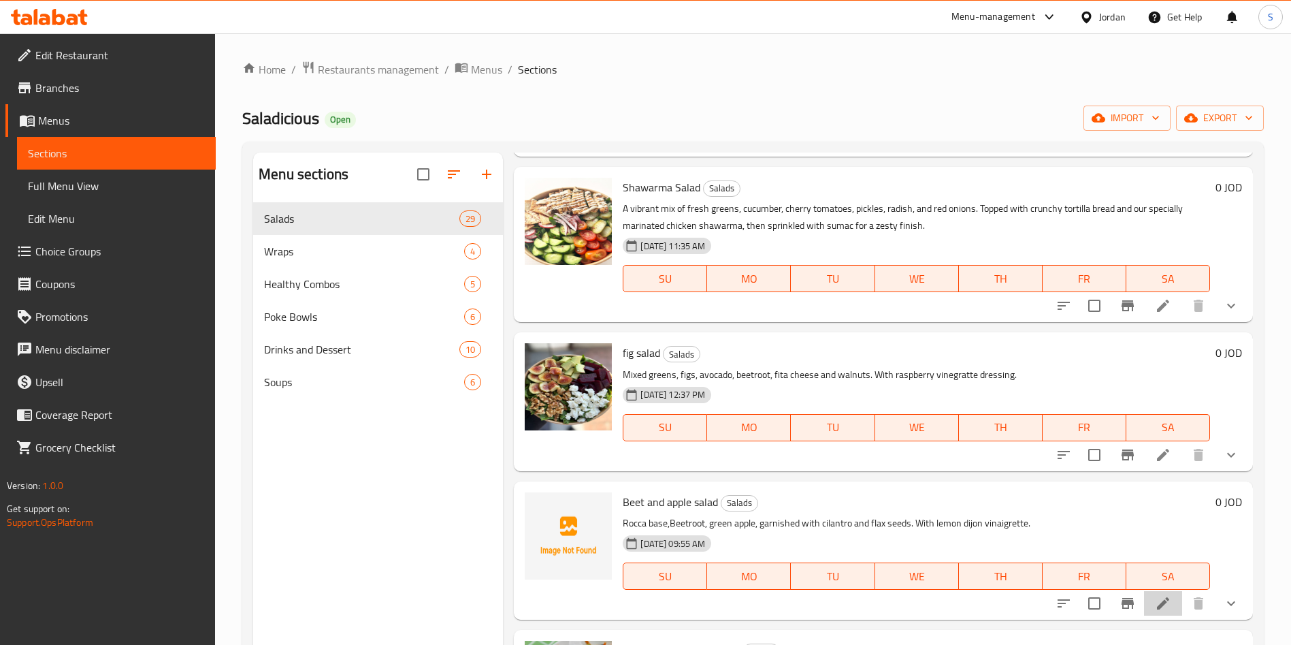
click at [1144, 603] on li at bounding box center [1163, 603] width 38 height 25
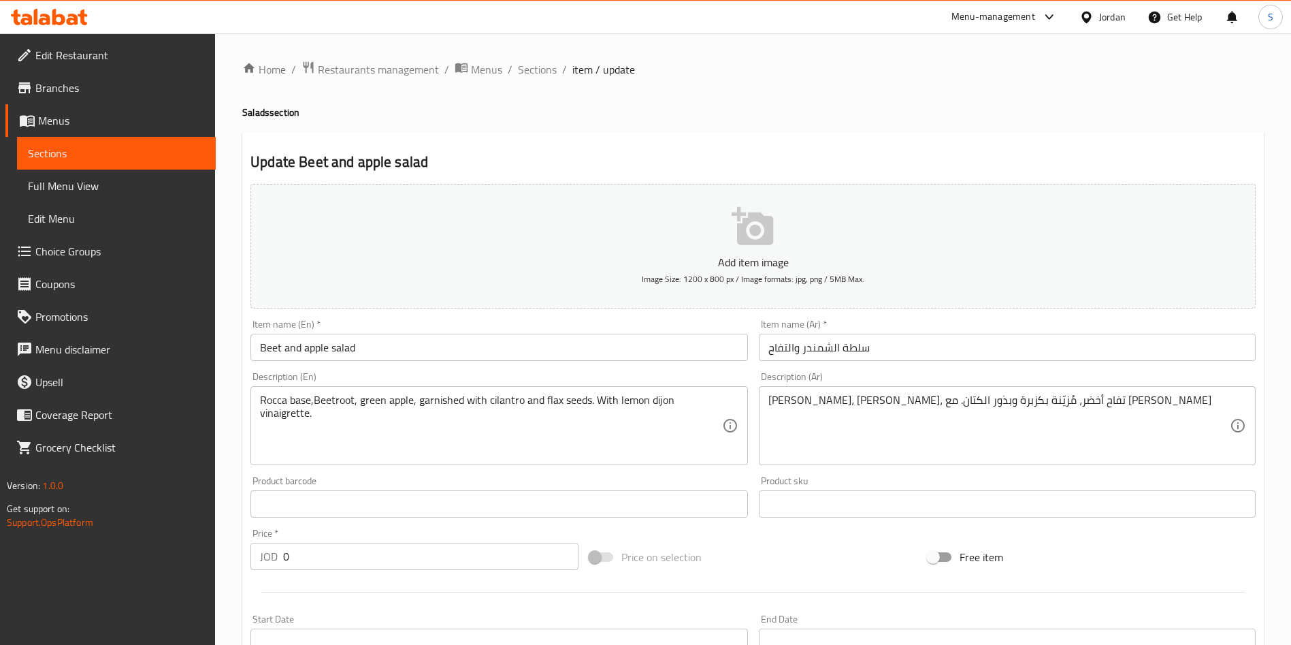
click at [713, 216] on div "Home / Restaurants management / Menus / Sections / item / update Salads section…" at bounding box center [753, 513] width 1022 height 905
click at [795, 289] on button "Add item image Image Size: 1200 x 800 px / Image formats: jpg, png / 5MB Max." at bounding box center [754, 246] width 1006 height 125
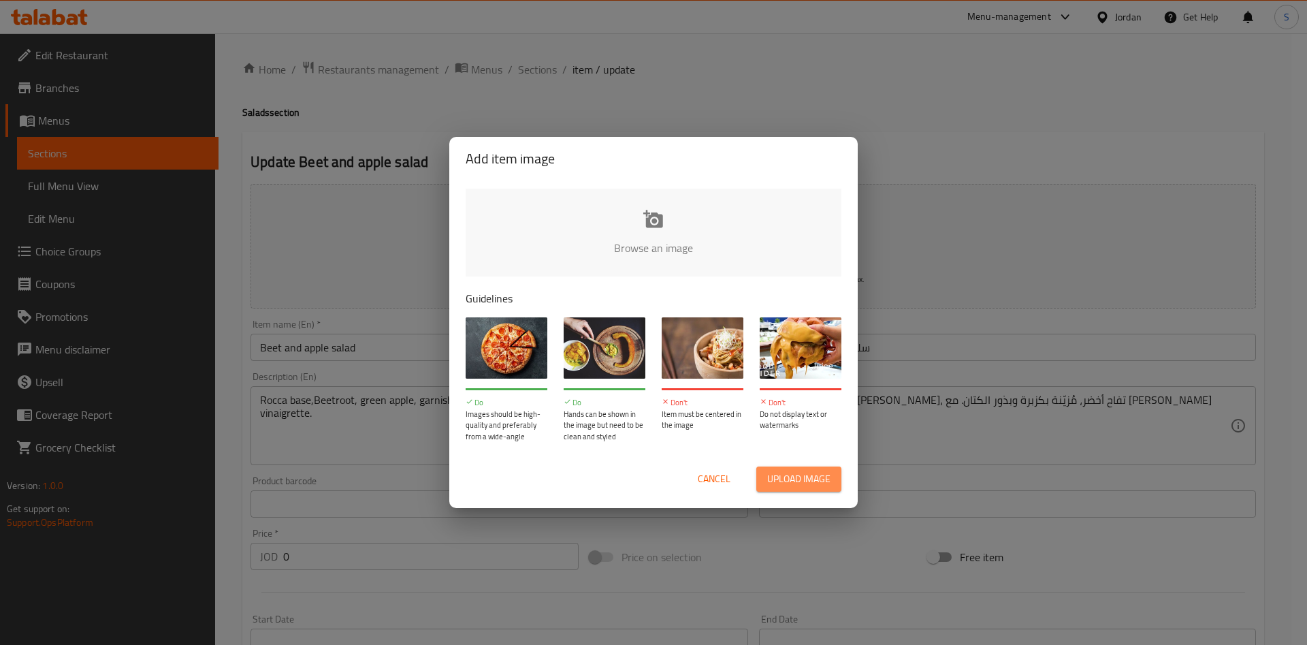
click at [815, 487] on span "Upload image" at bounding box center [798, 478] width 63 height 17
type input "C:\fakepath\WhatsApp Image 2025-09-16 at 11.42.27 AM.jpeg"
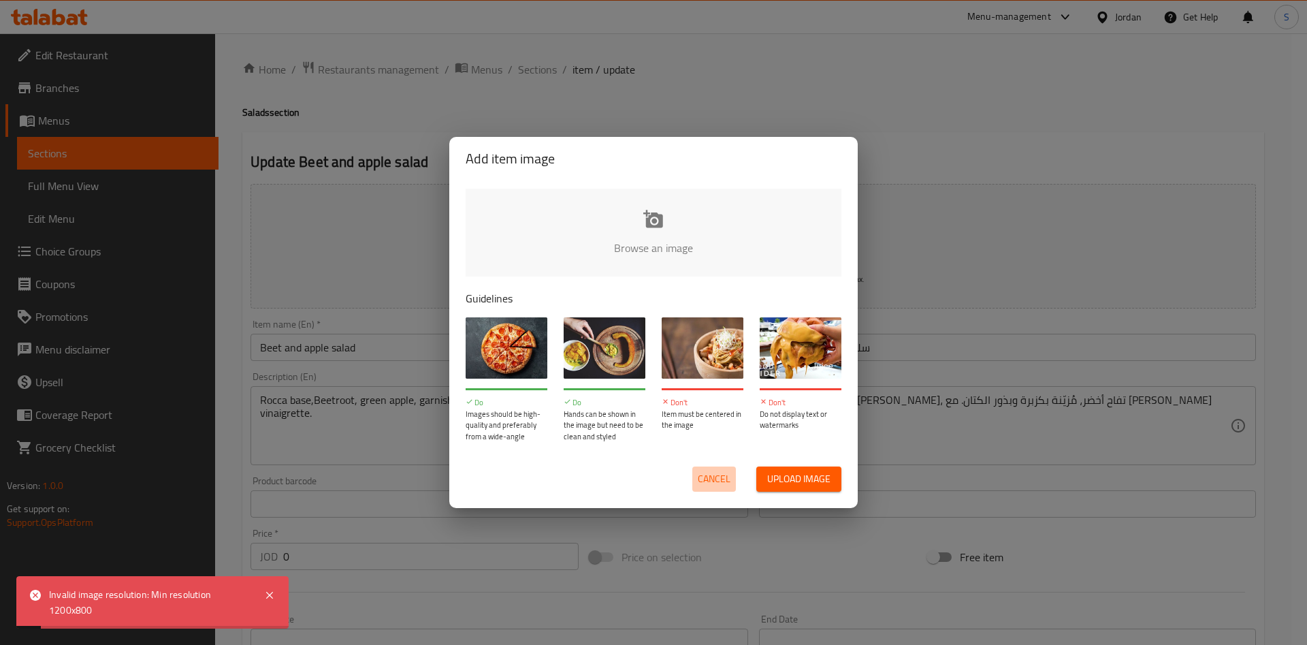
click at [698, 481] on span "Cancel" at bounding box center [714, 478] width 33 height 17
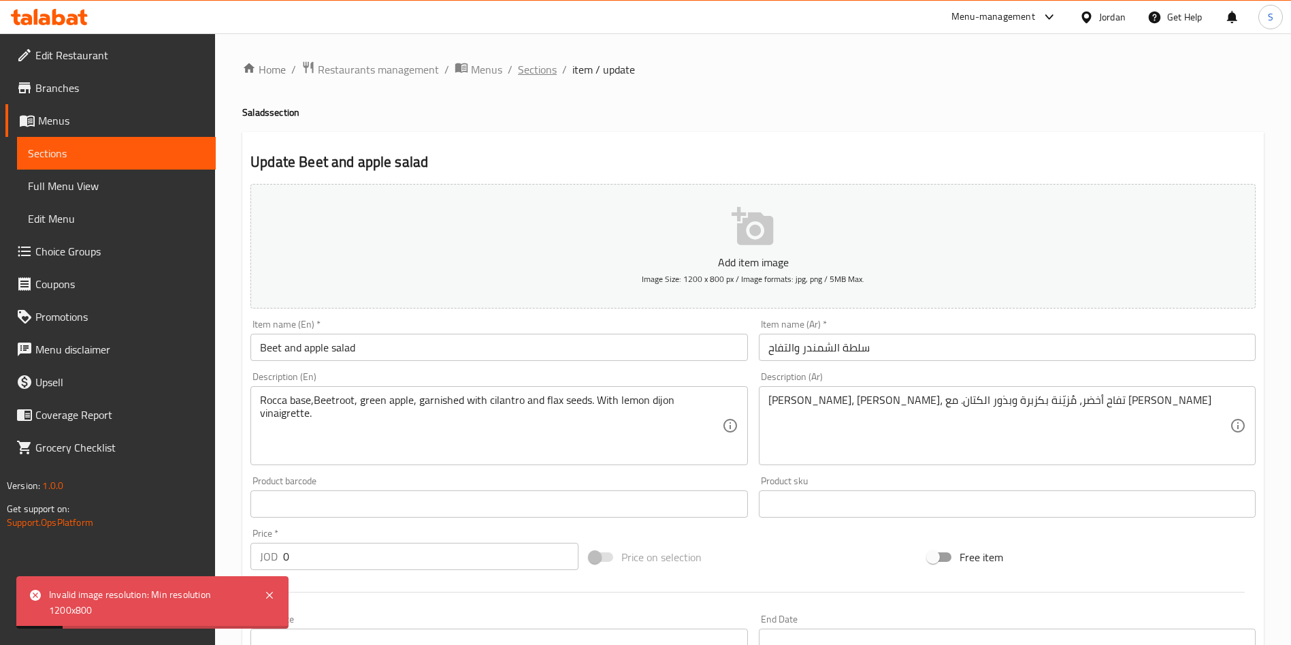
click at [526, 68] on span "Sections" at bounding box center [537, 69] width 39 height 16
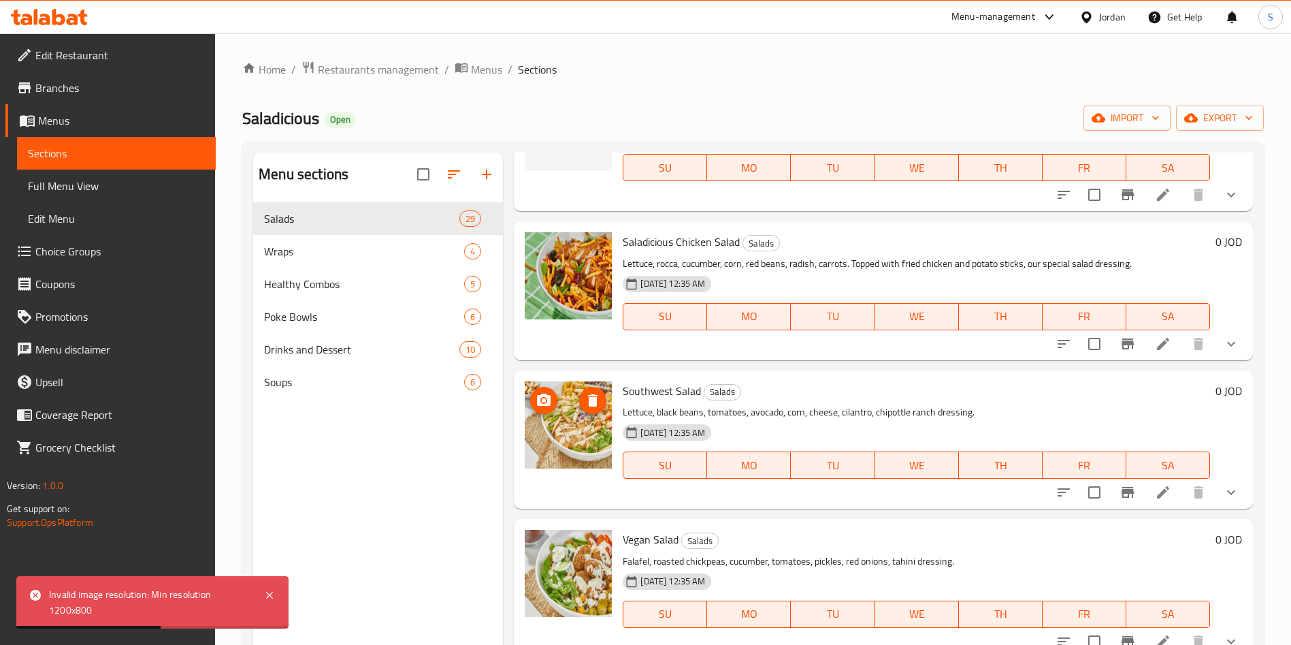
scroll to position [2451, 0]
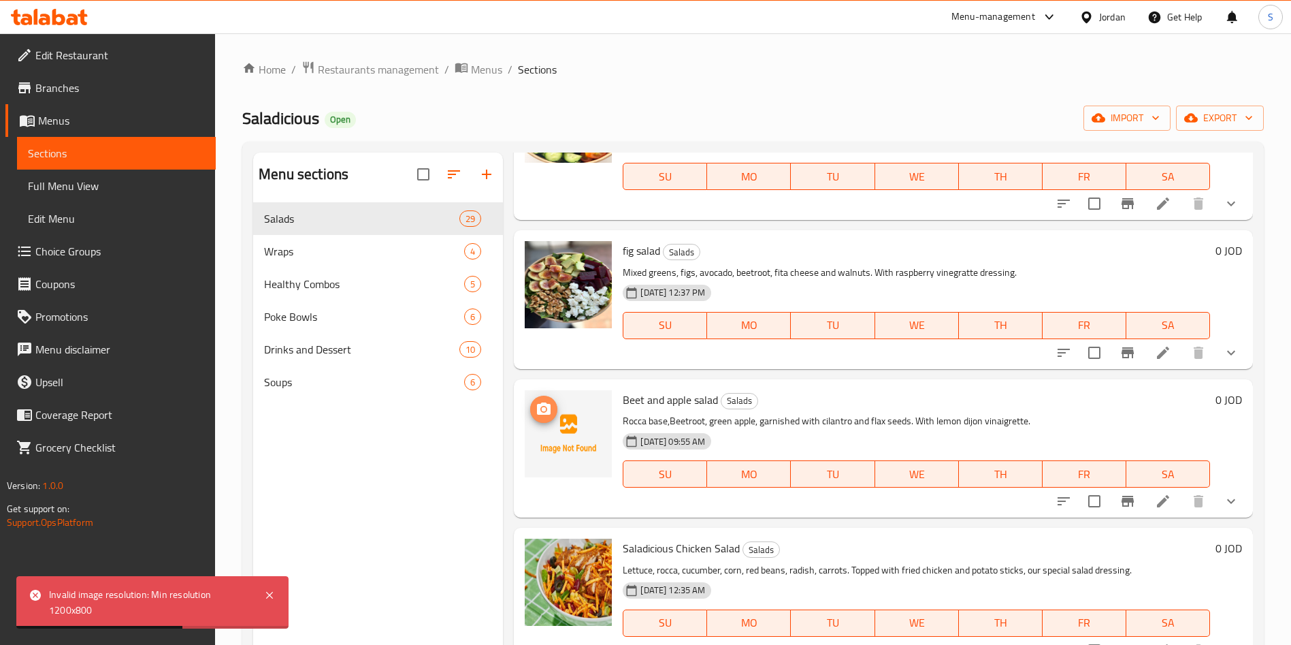
click at [545, 411] on icon "upload picture" at bounding box center [544, 409] width 16 height 16
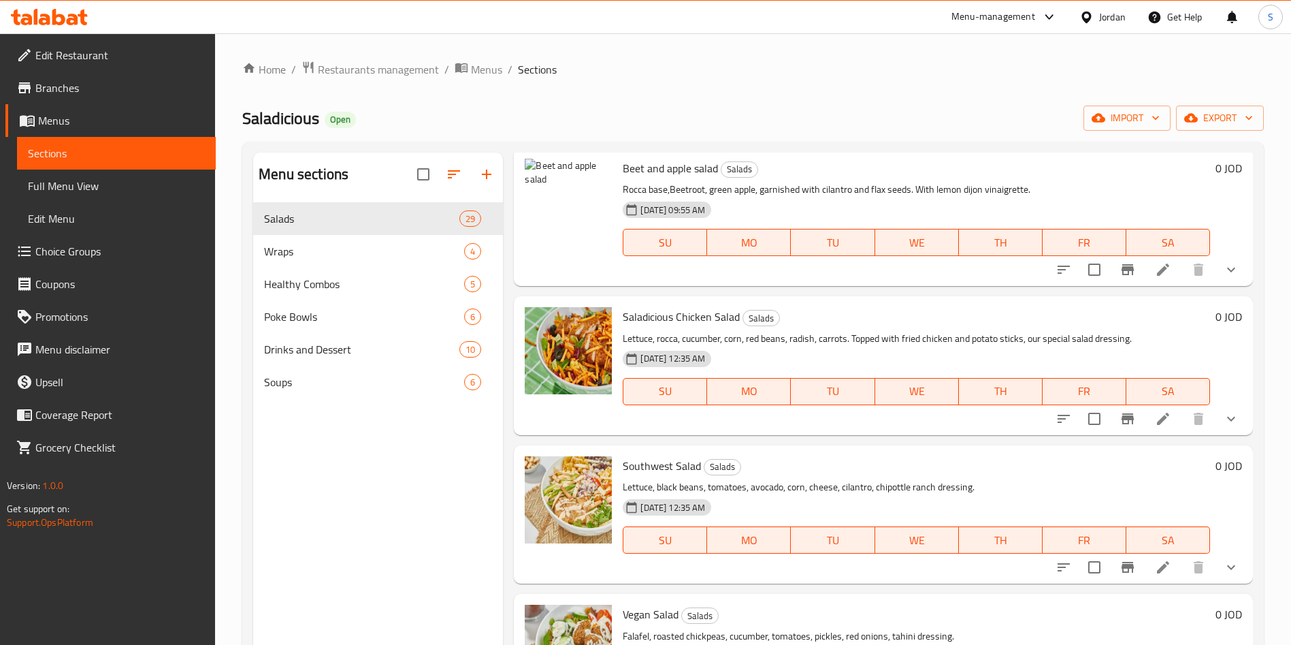
scroll to position [2649, 0]
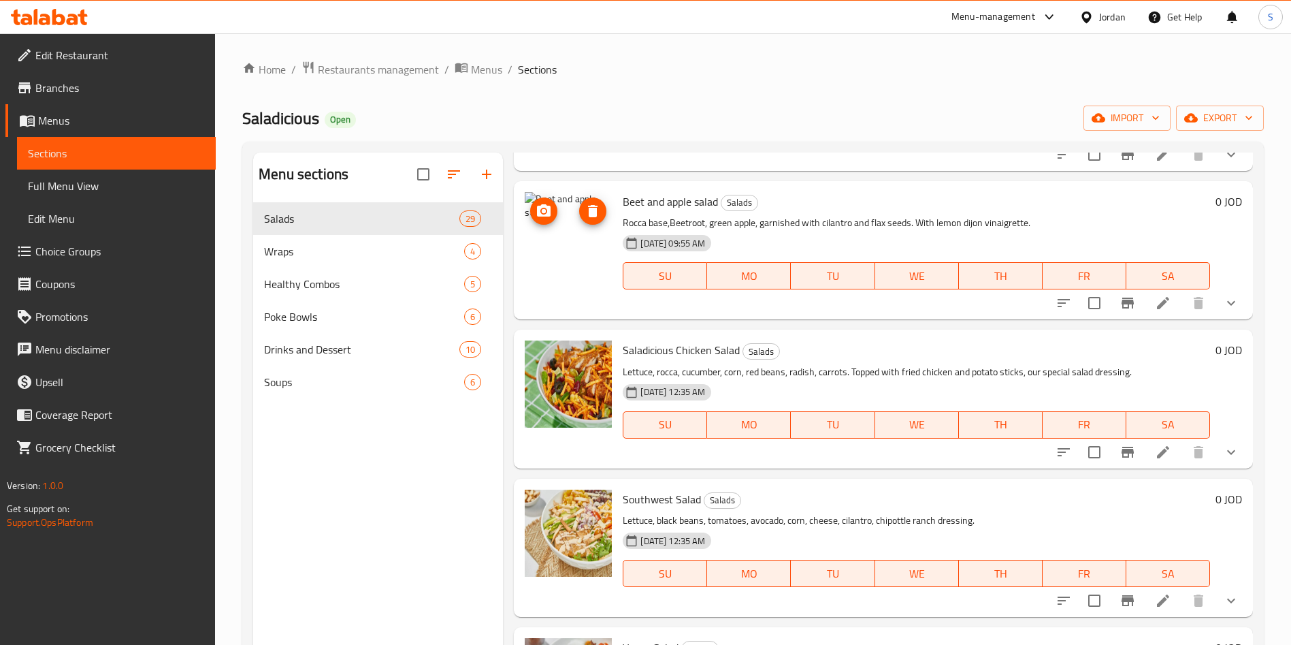
drag, startPoint x: 539, startPoint y: 199, endPoint x: 544, endPoint y: 204, distance: 7.2
click at [541, 199] on div at bounding box center [568, 235] width 87 height 87
click at [547, 212] on icon "upload picture" at bounding box center [544, 211] width 16 height 16
click at [540, 216] on icon "upload picture" at bounding box center [544, 210] width 14 height 12
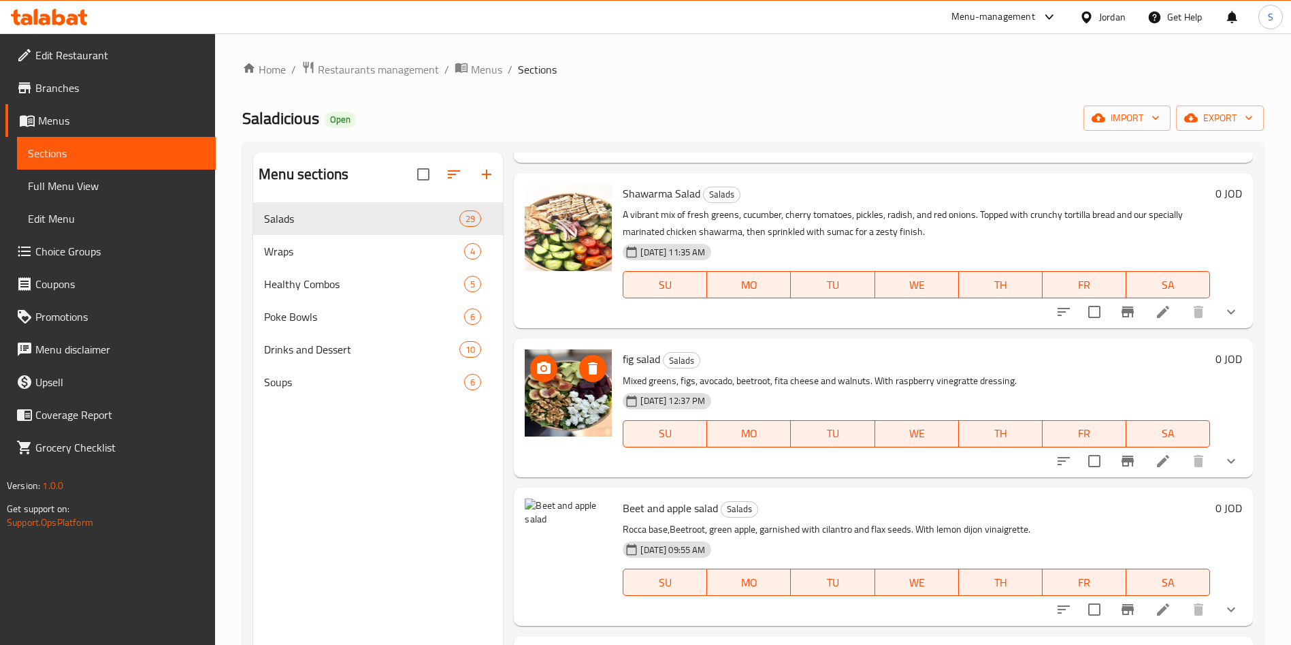
scroll to position [2547, 0]
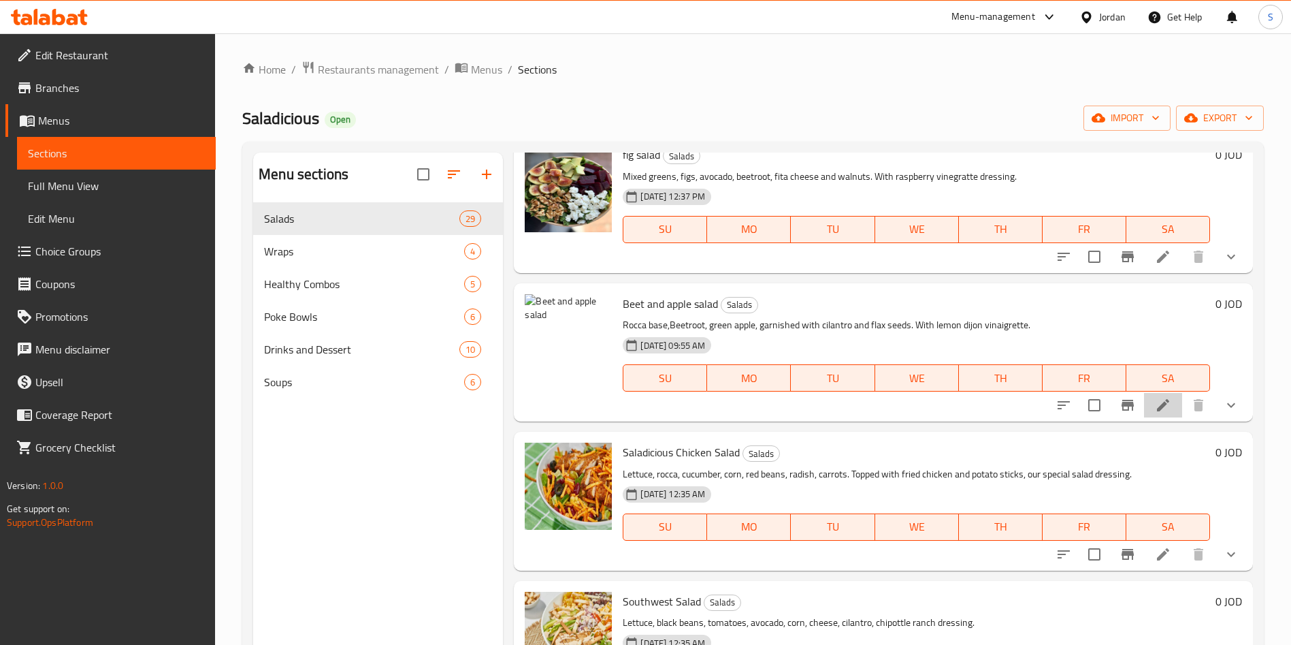
click at [1154, 407] on li at bounding box center [1163, 405] width 38 height 25
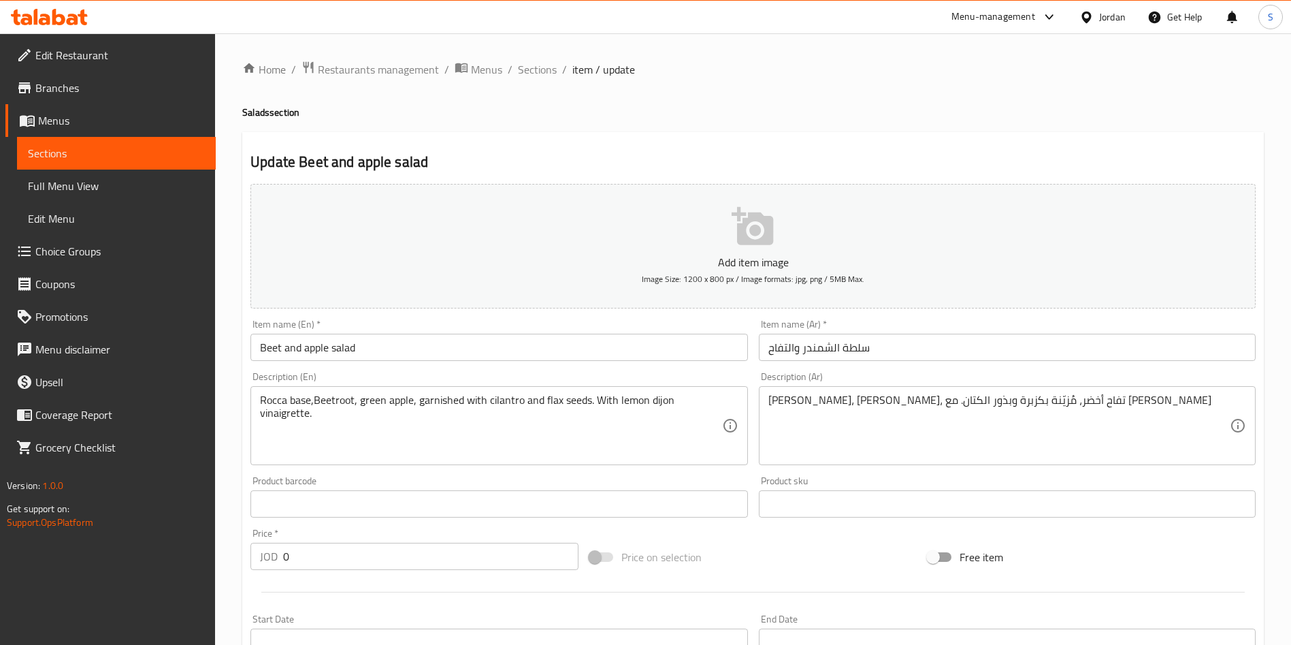
click at [743, 271] on span "Image Size: 1200 x 800 px / Image formats: jpg, png / 5MB Max." at bounding box center [753, 279] width 223 height 16
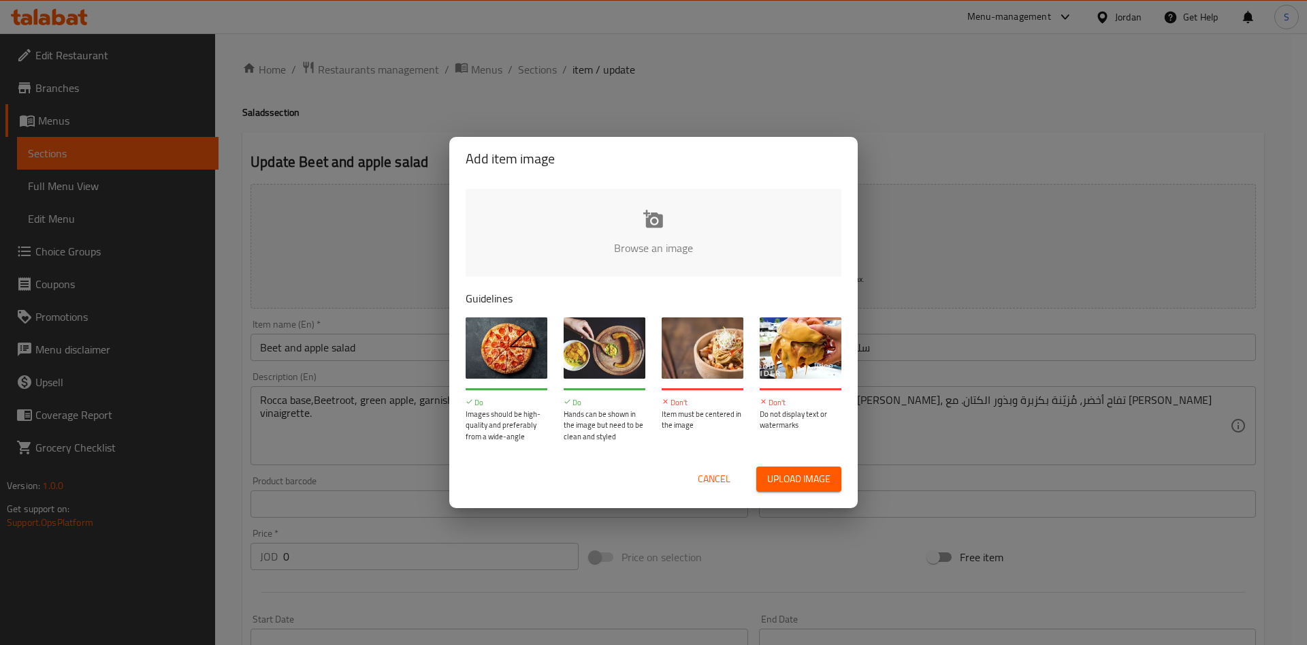
click at [794, 473] on span "Upload image" at bounding box center [798, 478] width 63 height 17
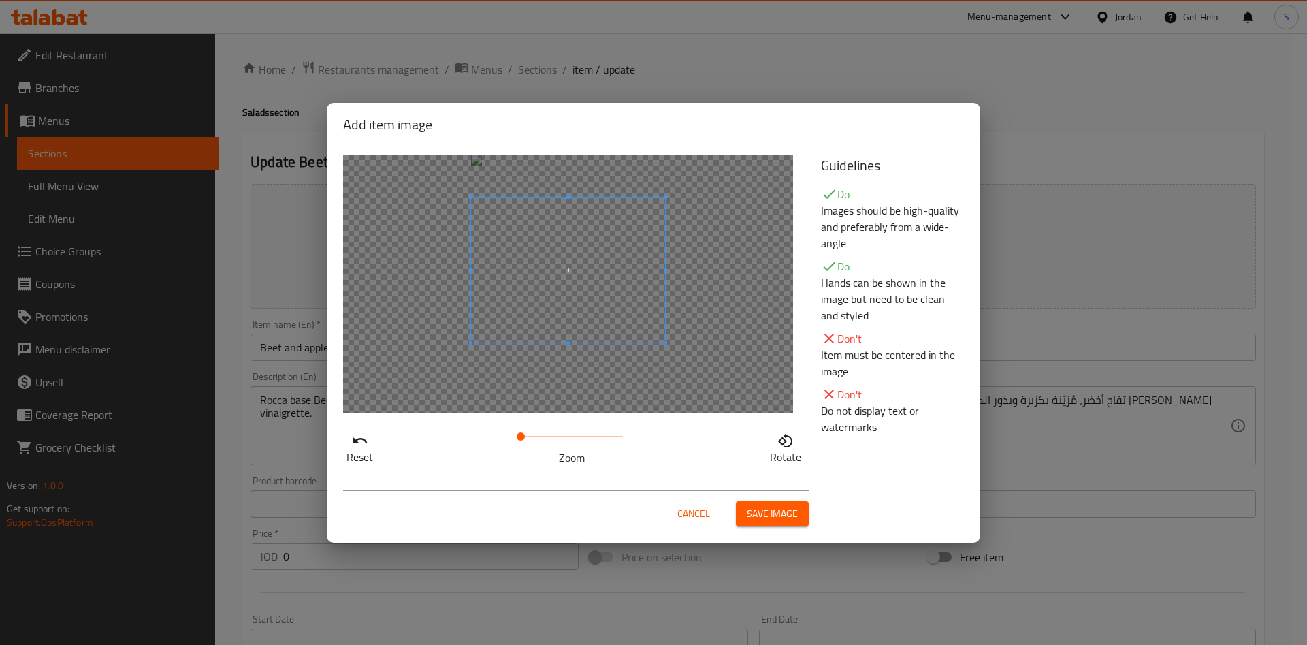
click at [651, 285] on span at bounding box center [568, 270] width 194 height 146
click at [786, 528] on div "Cancel Save image" at bounding box center [653, 508] width 643 height 58
click at [779, 520] on span "Save image" at bounding box center [772, 513] width 51 height 17
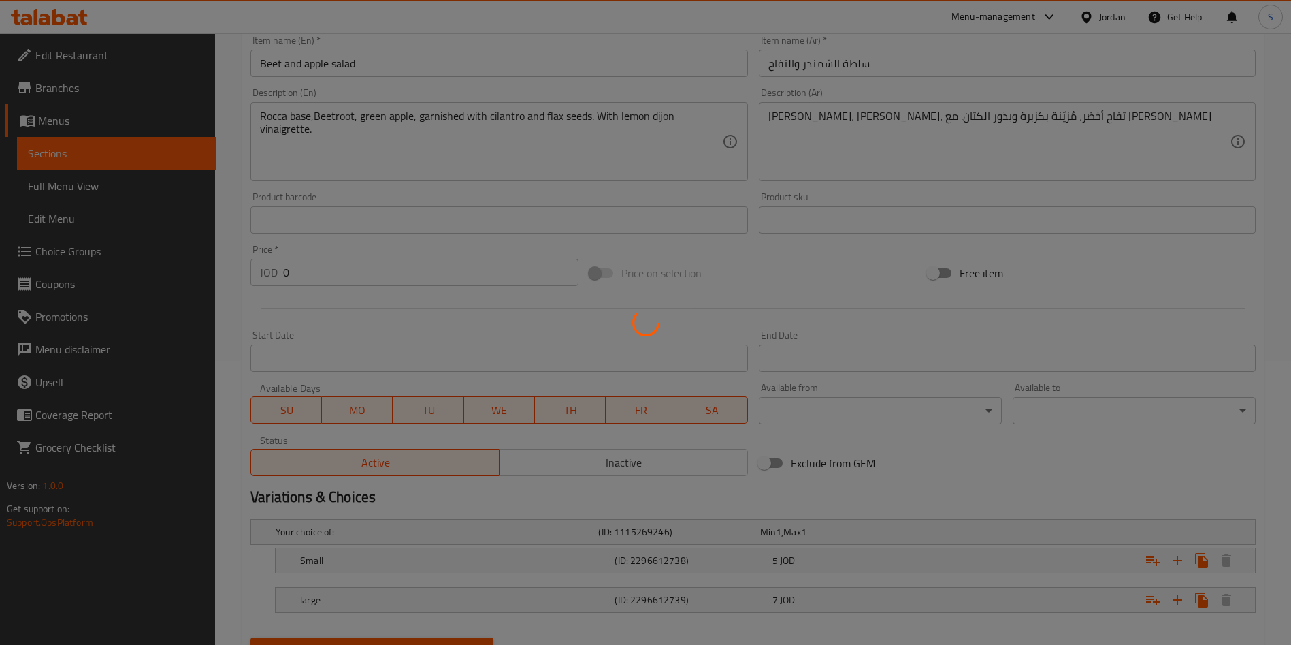
scroll to position [348, 0]
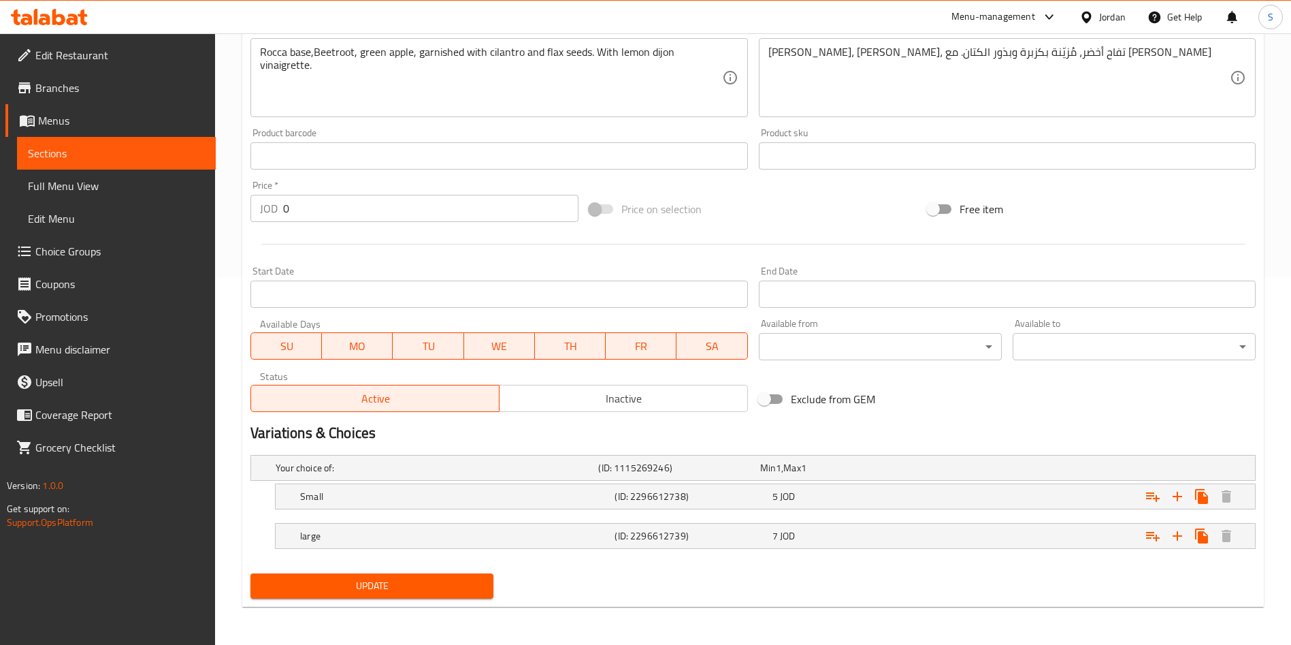
click at [391, 585] on span "Update" at bounding box center [371, 585] width 221 height 17
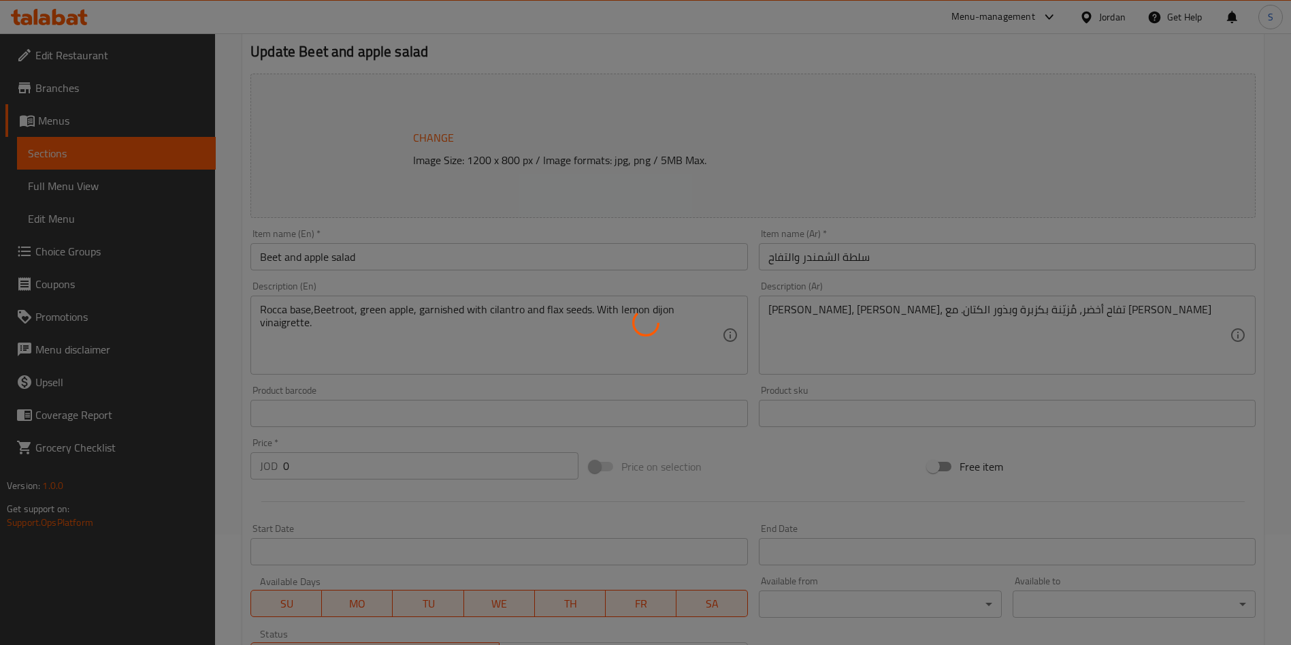
scroll to position [0, 0]
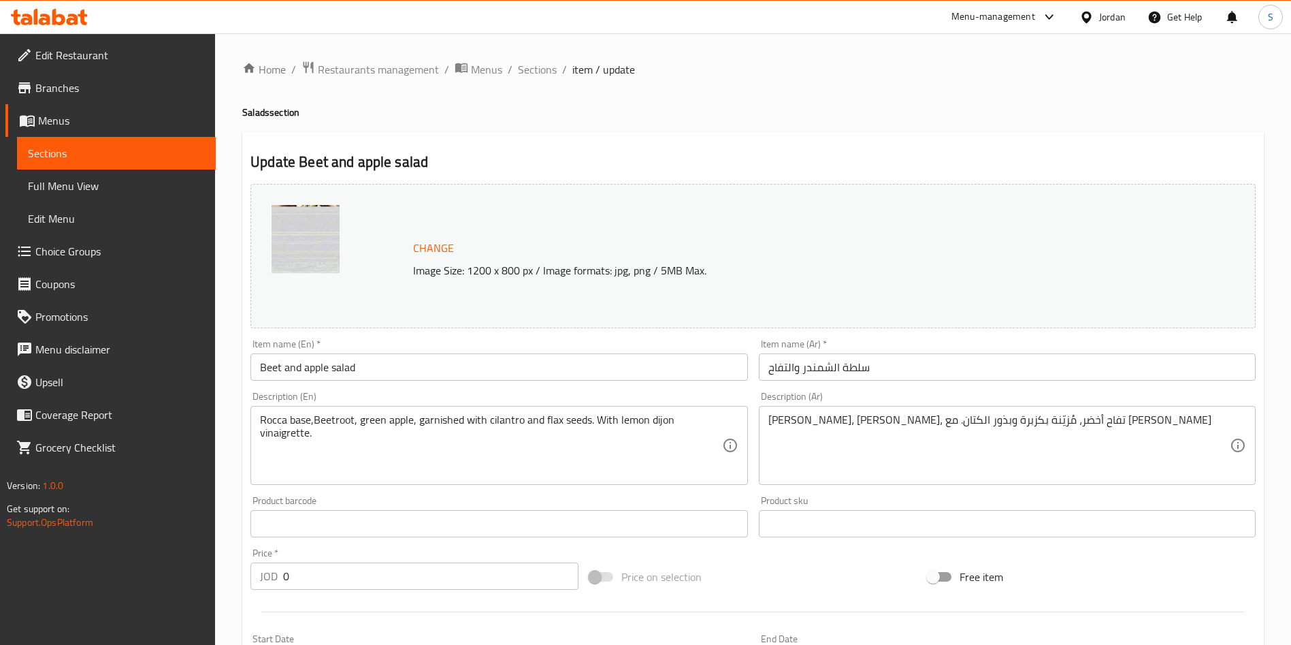
click at [52, 71] on link "Branches" at bounding box center [110, 87] width 210 height 33
